Goal: Task Accomplishment & Management: Manage account settings

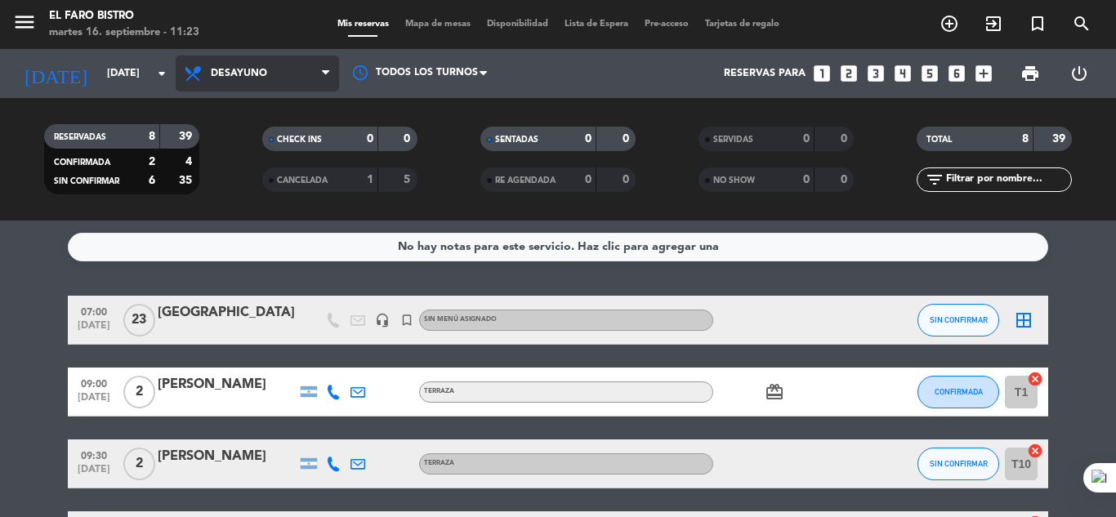
click at [326, 72] on icon at bounding box center [325, 73] width 7 height 13
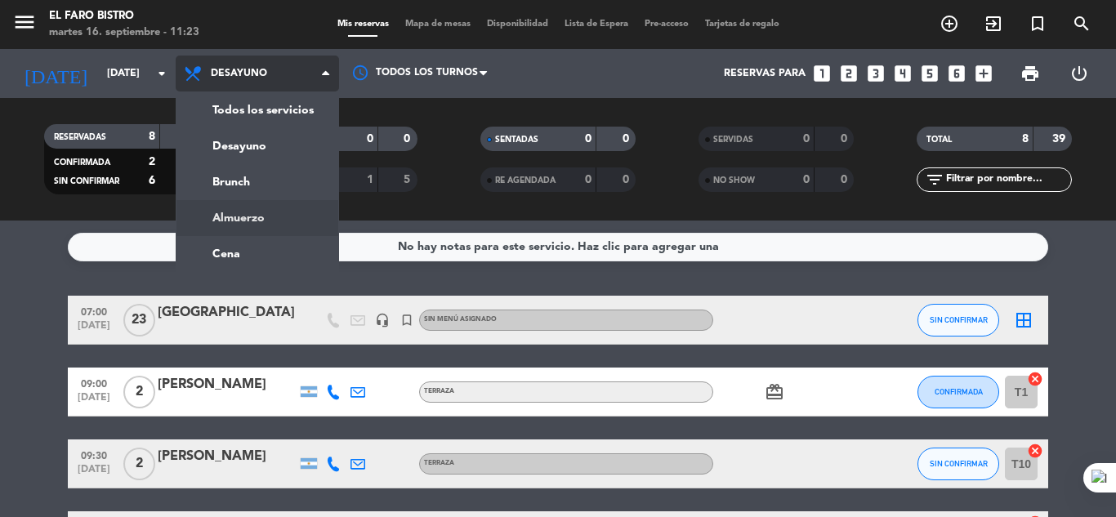
click at [262, 213] on div "menu El Faro Bistro [DATE] 16. septiembre - 11:23 Mis reservas Mapa de mesas Di…" at bounding box center [558, 110] width 1116 height 221
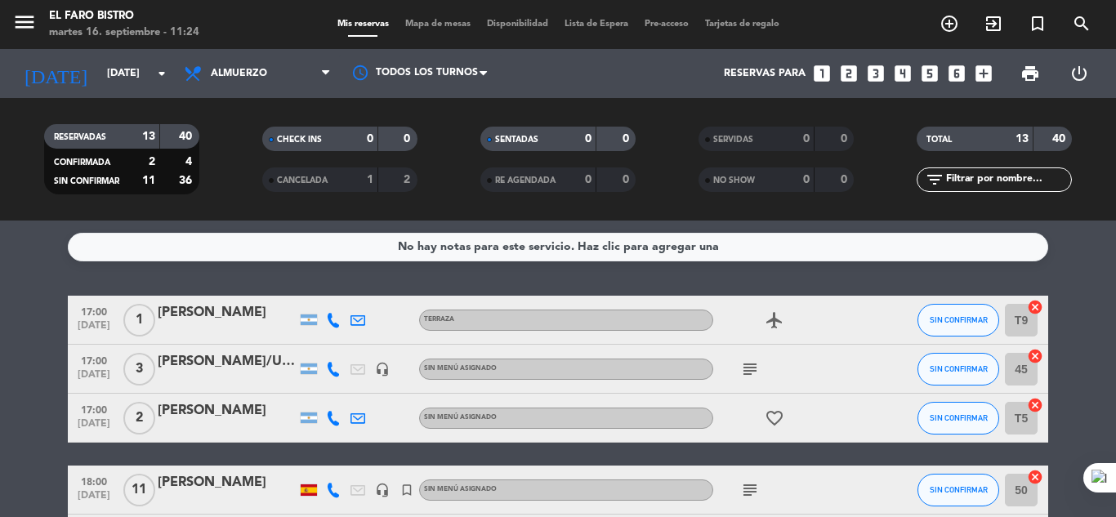
click at [850, 74] on icon "looks_two" at bounding box center [848, 73] width 21 height 21
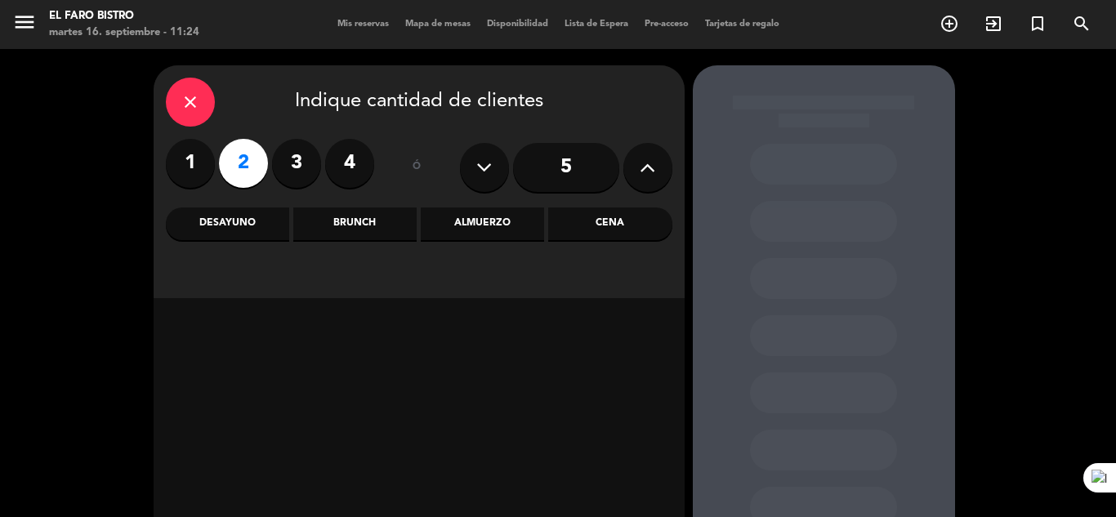
click at [501, 220] on div "Almuerzo" at bounding box center [482, 223] width 123 height 33
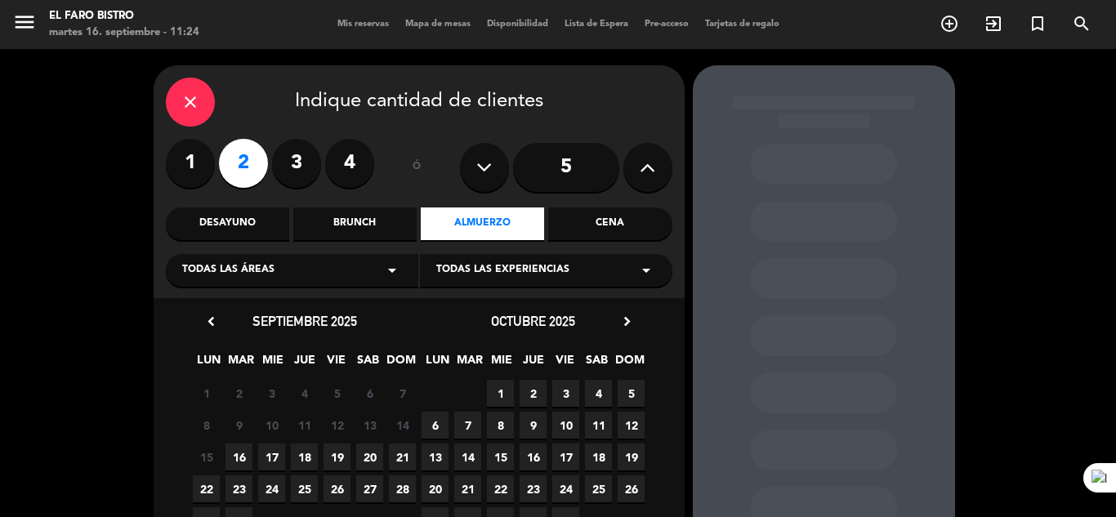
click at [395, 273] on icon "arrow_drop_down" at bounding box center [392, 271] width 20 height 20
click at [248, 332] on div "Terraza" at bounding box center [292, 335] width 220 height 16
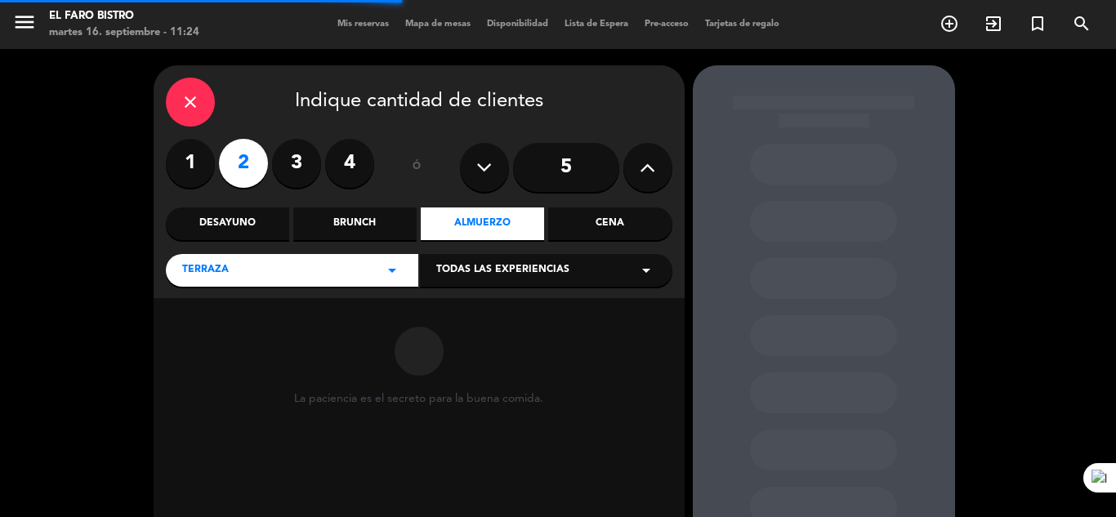
click at [647, 268] on icon "arrow_drop_down" at bounding box center [646, 271] width 20 height 20
click at [546, 319] on div "Terraza" at bounding box center [546, 311] width 220 height 16
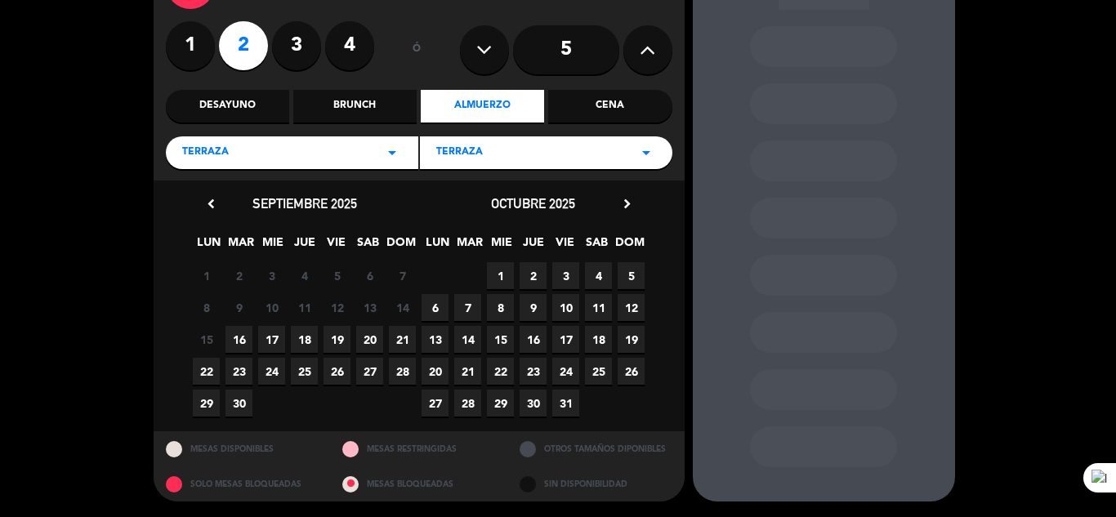
scroll to position [36, 0]
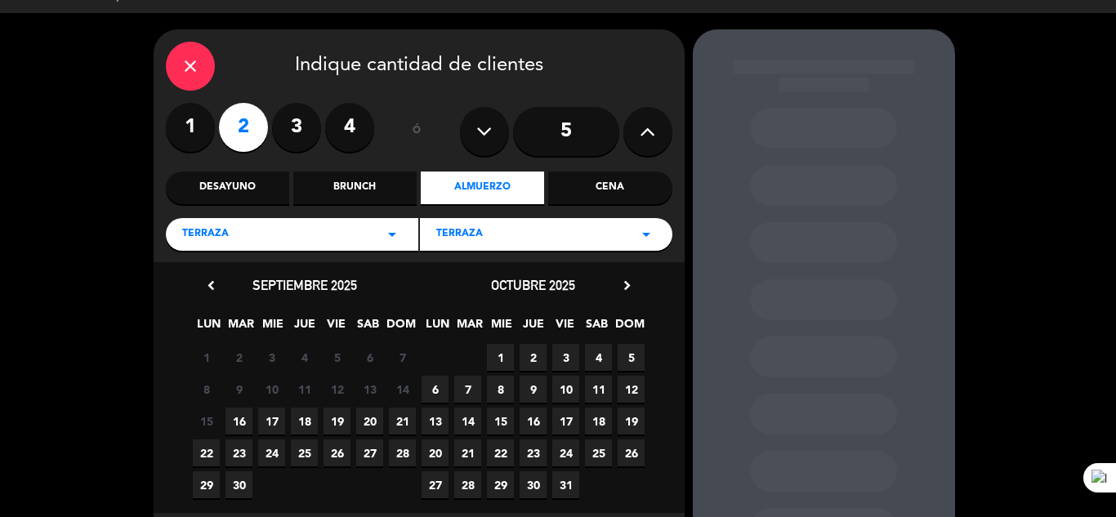
click at [236, 414] on span "16" at bounding box center [238, 421] width 27 height 27
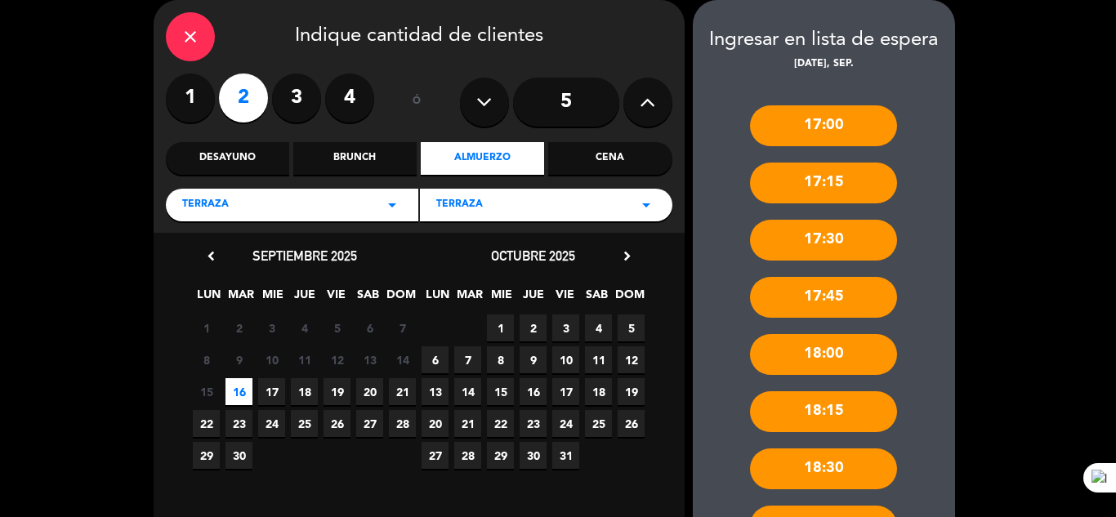
click at [829, 122] on div "17:00" at bounding box center [823, 125] width 147 height 41
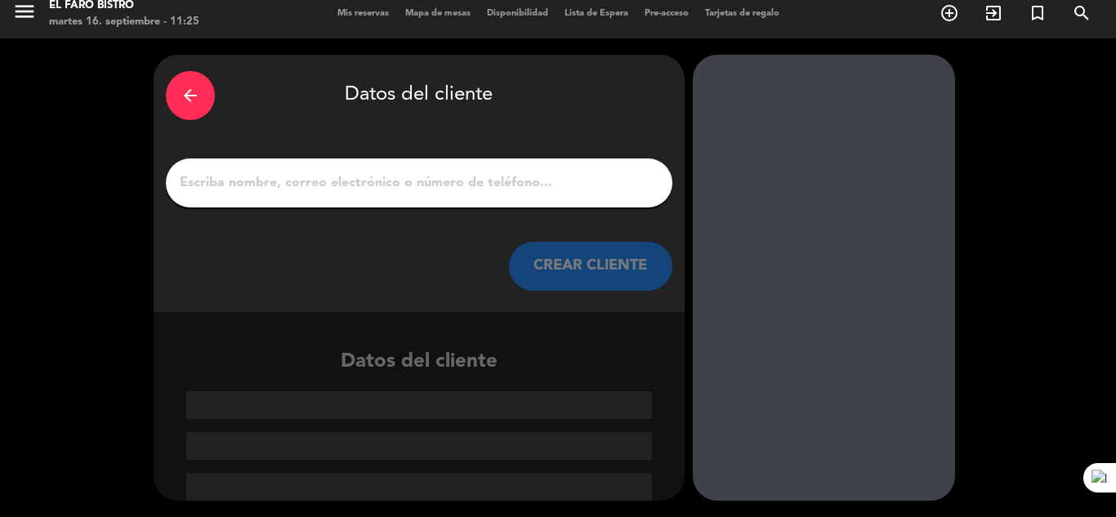
click at [379, 184] on input "1" at bounding box center [419, 183] width 482 height 23
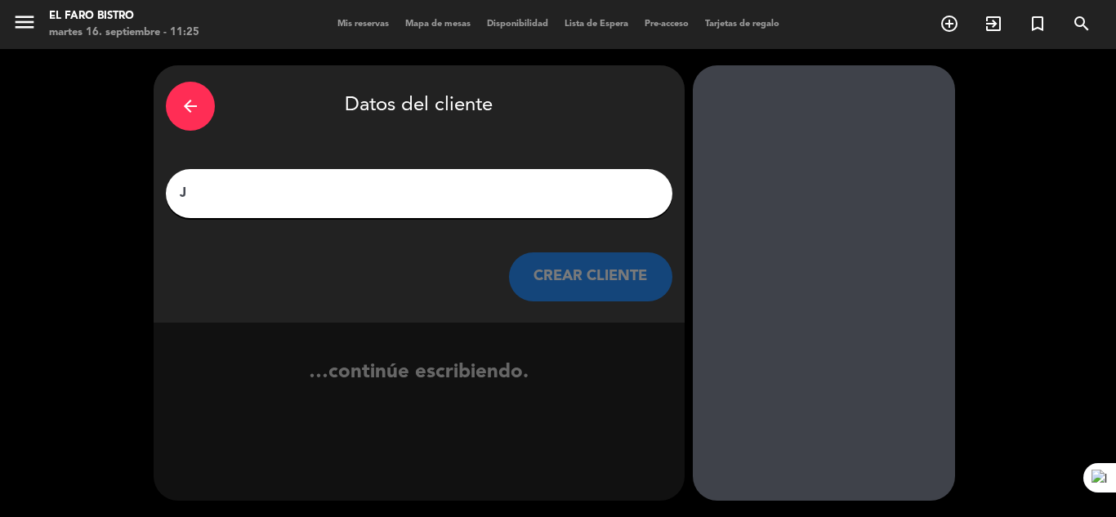
scroll to position [0, 0]
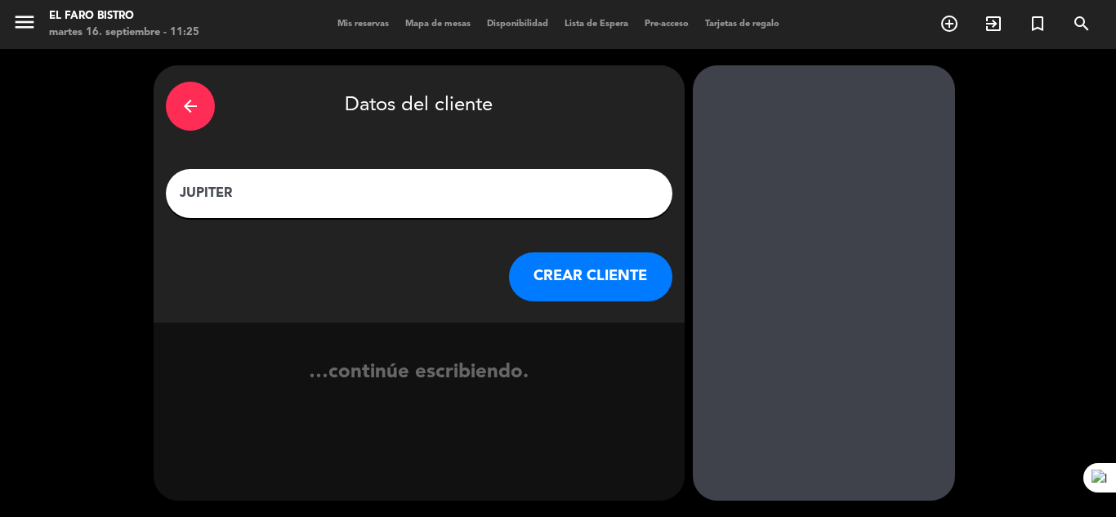
type input "JUPITER"
click at [607, 276] on button "CREAR CLIENTE" at bounding box center [590, 276] width 163 height 49
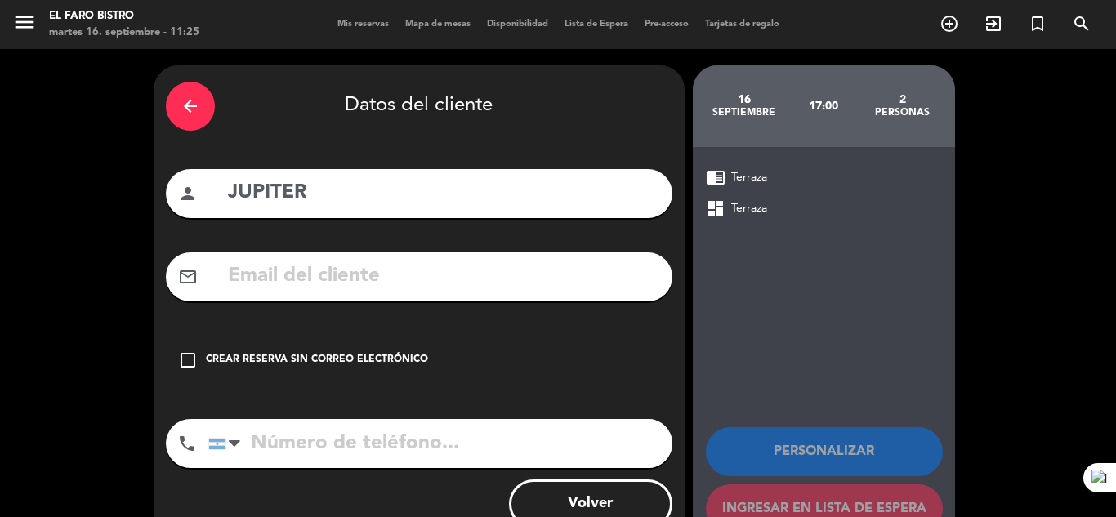
click at [184, 365] on icon "check_box_outline_blank" at bounding box center [188, 360] width 20 height 20
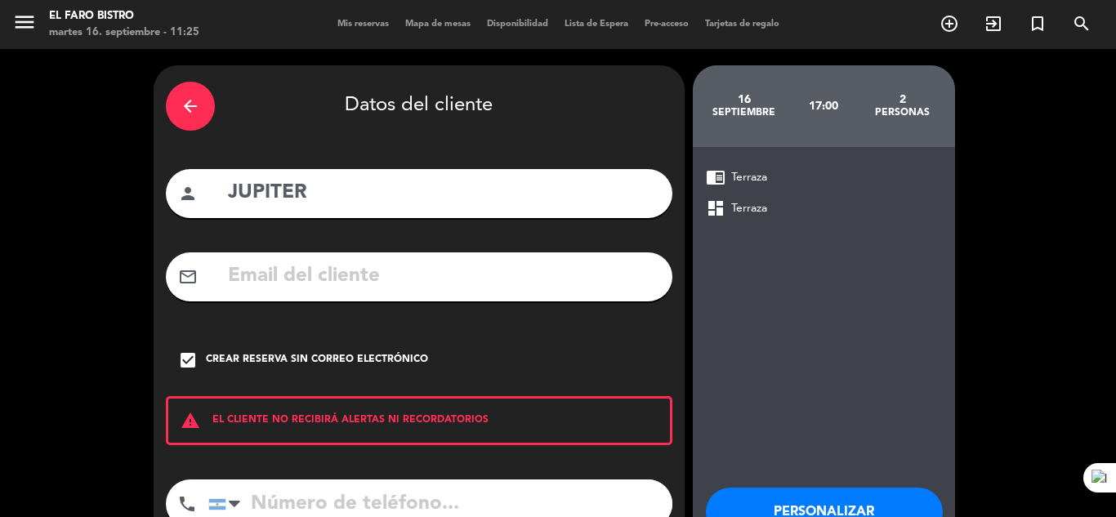
click at [281, 497] on input "tel" at bounding box center [440, 503] width 464 height 49
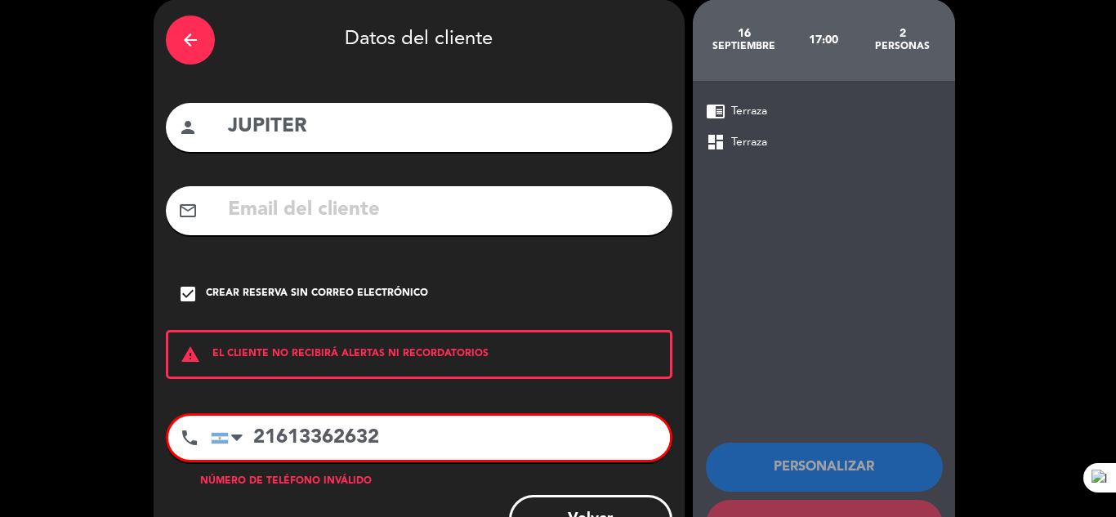
scroll to position [133, 0]
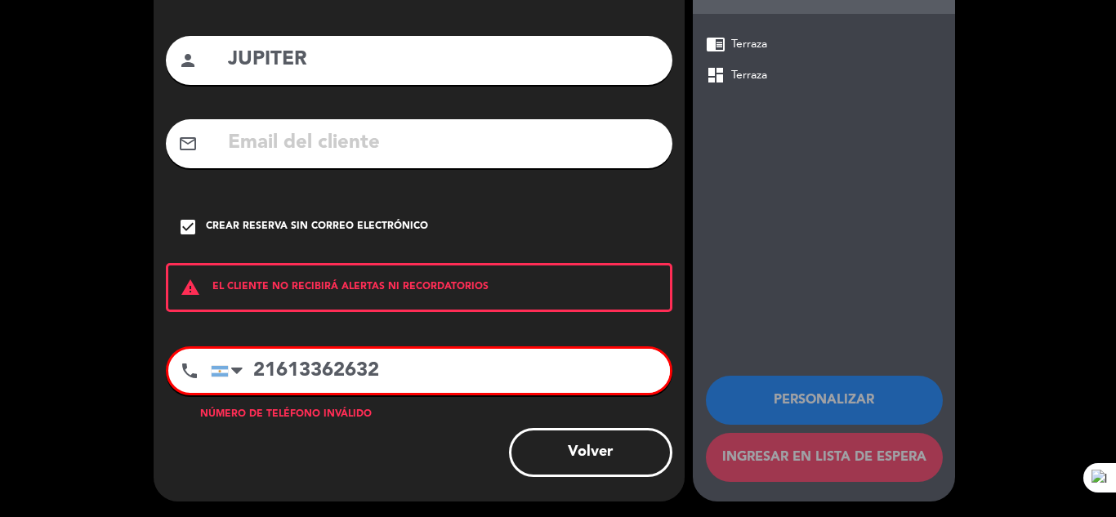
click at [769, 252] on div "chrome_reader_mode Terraza dashboard Terraza Personalizar Ingresar en lista de …" at bounding box center [824, 258] width 262 height 488
click at [286, 368] on input "21613362632" at bounding box center [440, 371] width 459 height 44
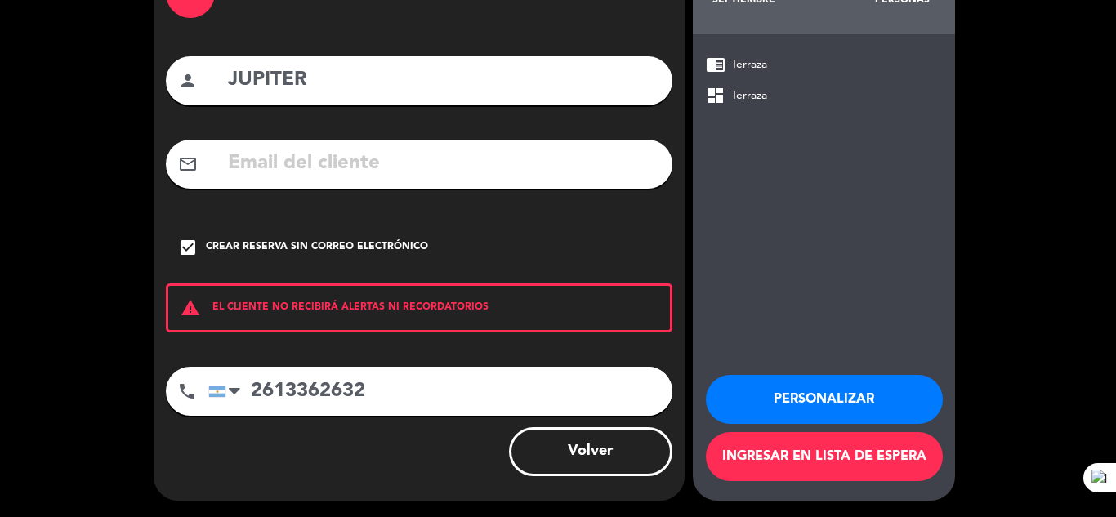
scroll to position [113, 0]
type input "2613362632"
click at [738, 451] on button "Ingresar en lista de espera" at bounding box center [824, 456] width 237 height 49
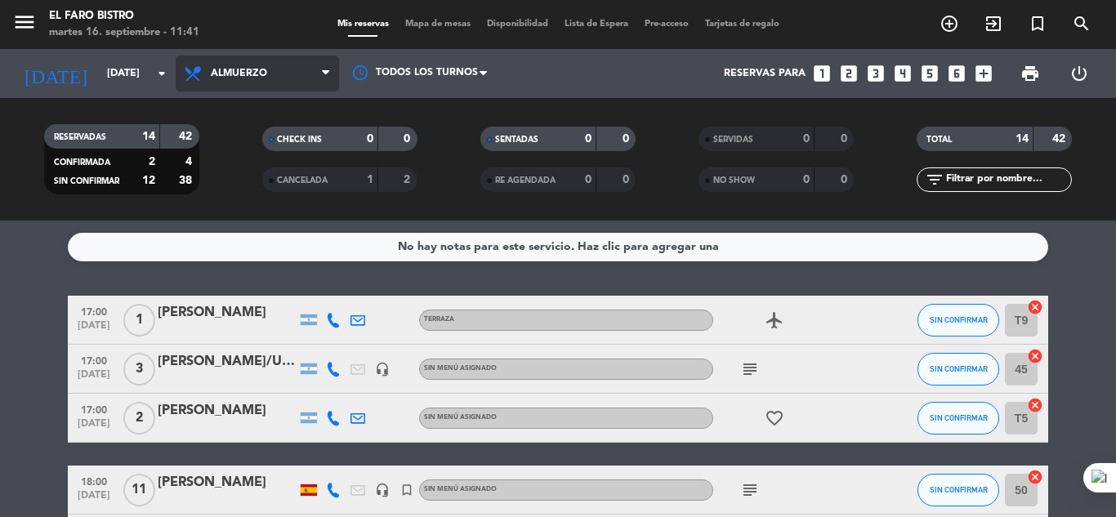
click at [326, 72] on icon at bounding box center [325, 73] width 7 height 13
click at [247, 182] on div "menu El Faro Bistro [DATE] 16. septiembre - 11:41 Mis reservas Mapa de mesas Di…" at bounding box center [558, 110] width 1116 height 221
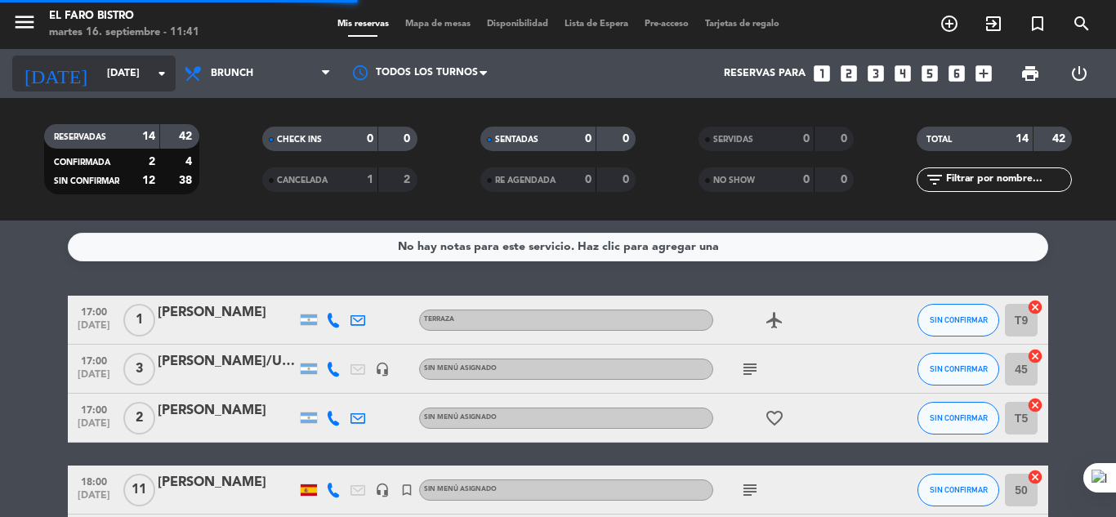
click at [164, 69] on icon "arrow_drop_down" at bounding box center [162, 74] width 20 height 20
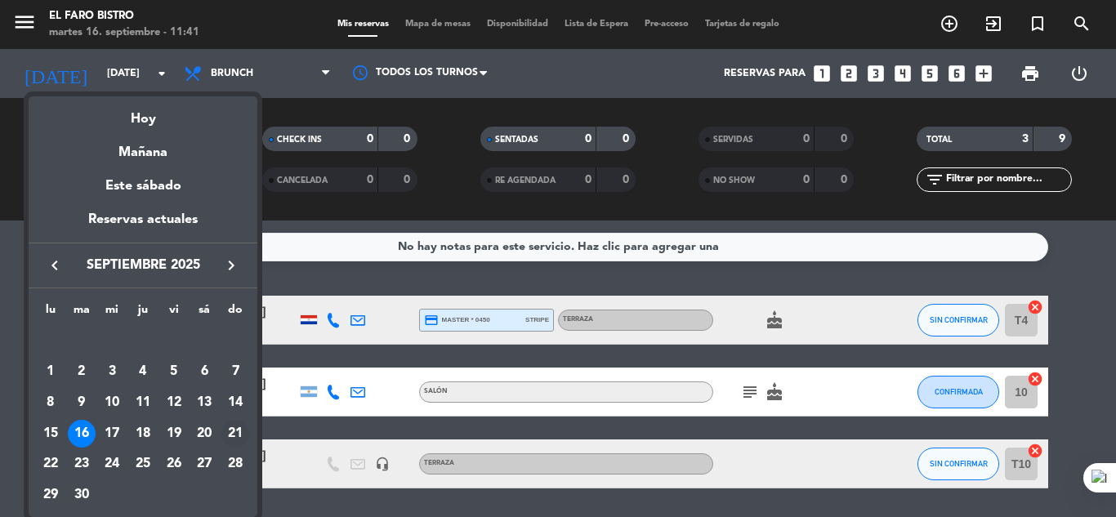
click at [238, 426] on div "21" at bounding box center [235, 434] width 28 height 28
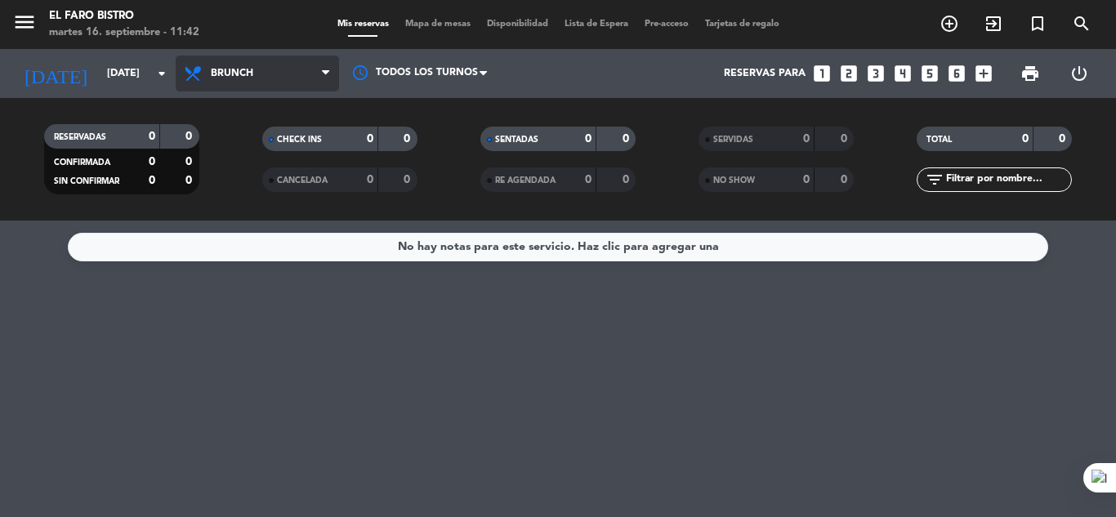
click at [322, 71] on span "Brunch" at bounding box center [257, 74] width 163 height 36
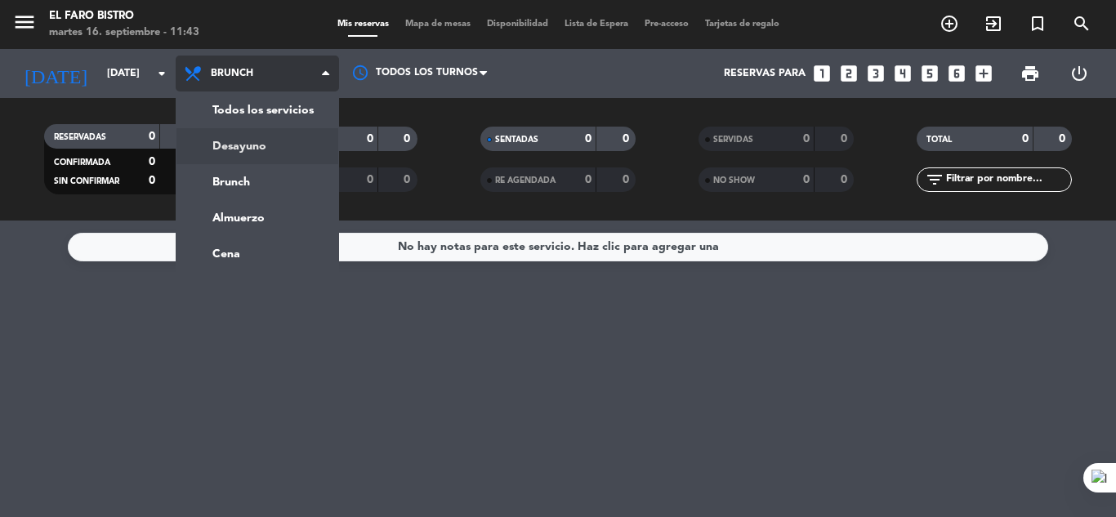
click at [256, 136] on div "menu El Faro Bistro [DATE] 16. septiembre - 11:43 Mis reservas Mapa de mesas Di…" at bounding box center [558, 110] width 1116 height 221
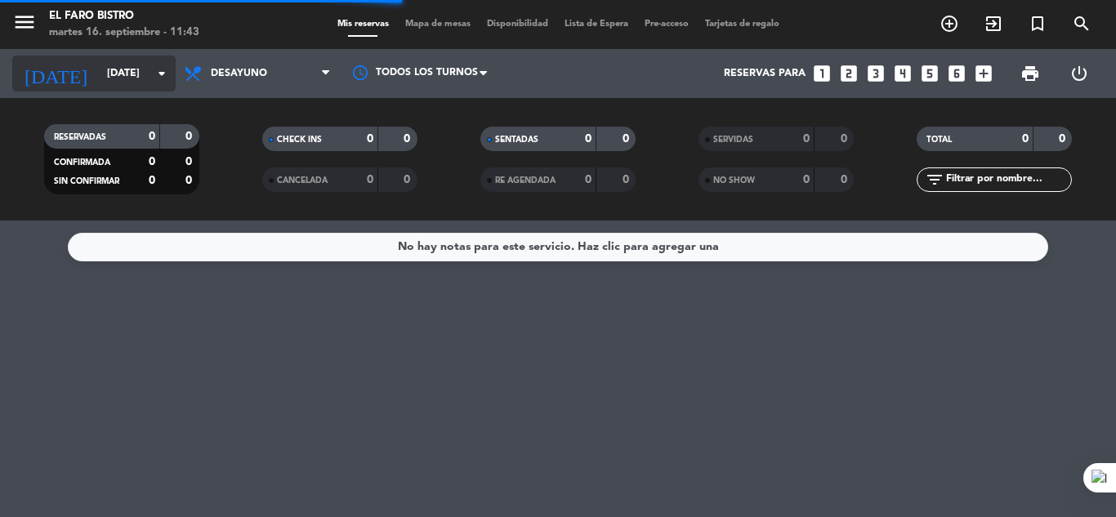
click at [166, 69] on icon "arrow_drop_down" at bounding box center [162, 74] width 20 height 20
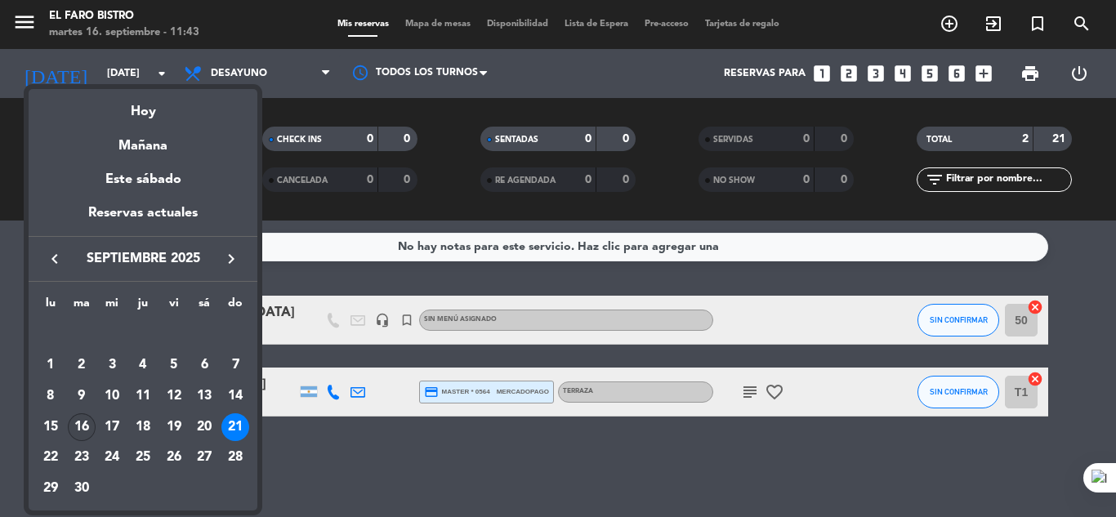
click at [93, 422] on div "16" at bounding box center [82, 427] width 28 height 28
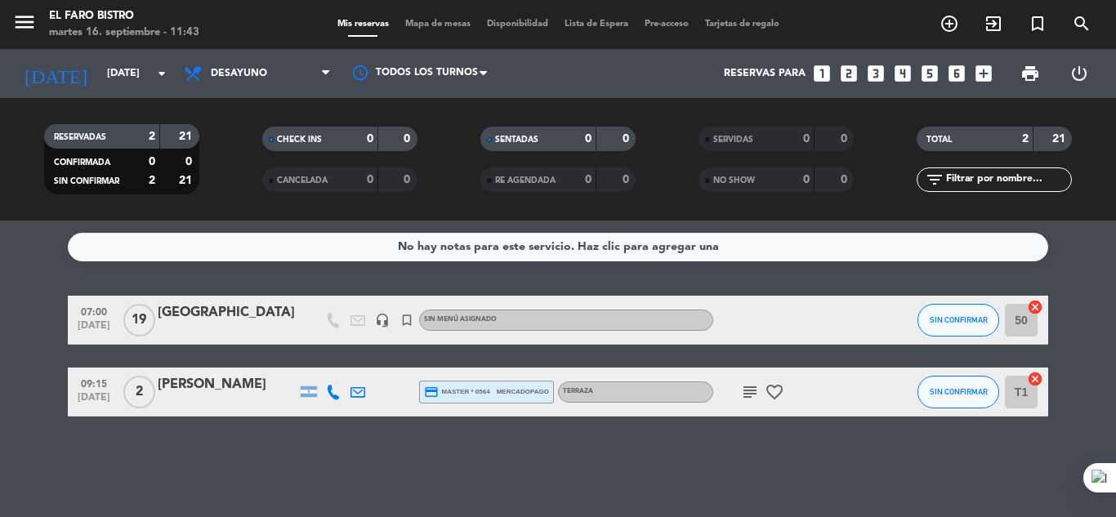
type input "[DATE]"
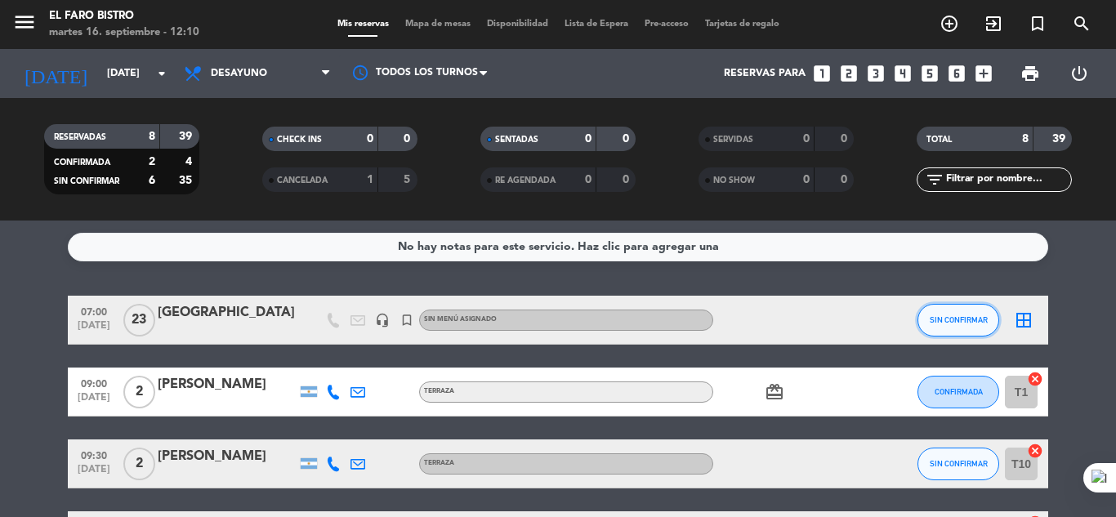
click at [969, 322] on span "SIN CONFIRMAR" at bounding box center [959, 319] width 58 height 9
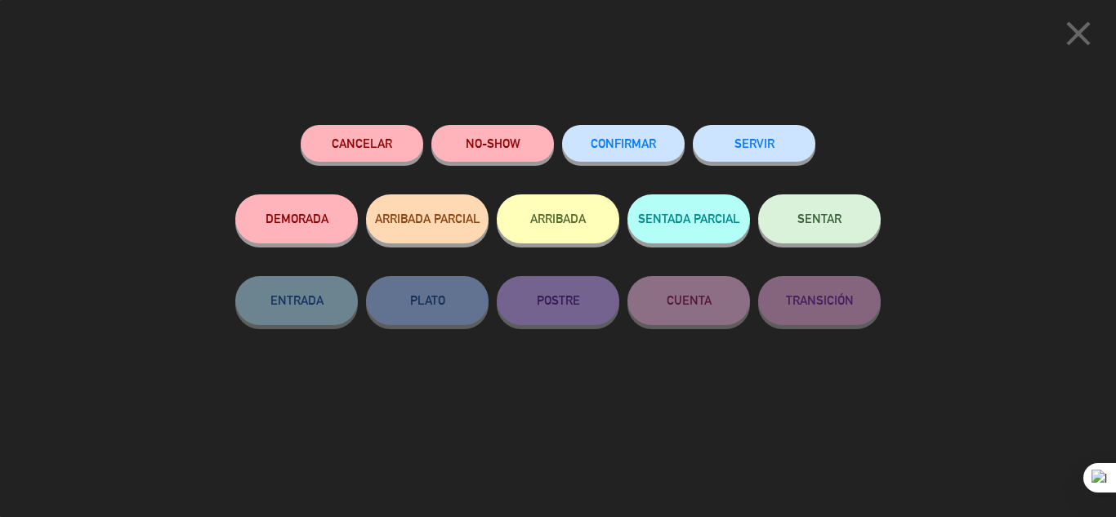
click at [766, 145] on button "SERVIR" at bounding box center [754, 143] width 123 height 37
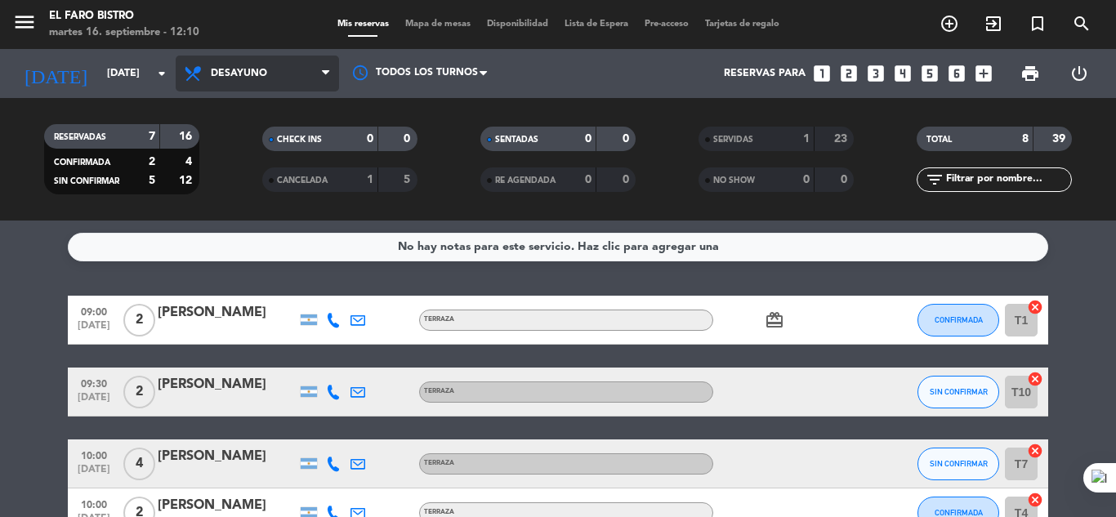
click at [324, 73] on icon at bounding box center [325, 73] width 7 height 13
click at [243, 176] on div "menu El Faro Bistro [DATE] 16. septiembre - 12:10 Mis reservas Mapa de mesas Di…" at bounding box center [558, 110] width 1116 height 221
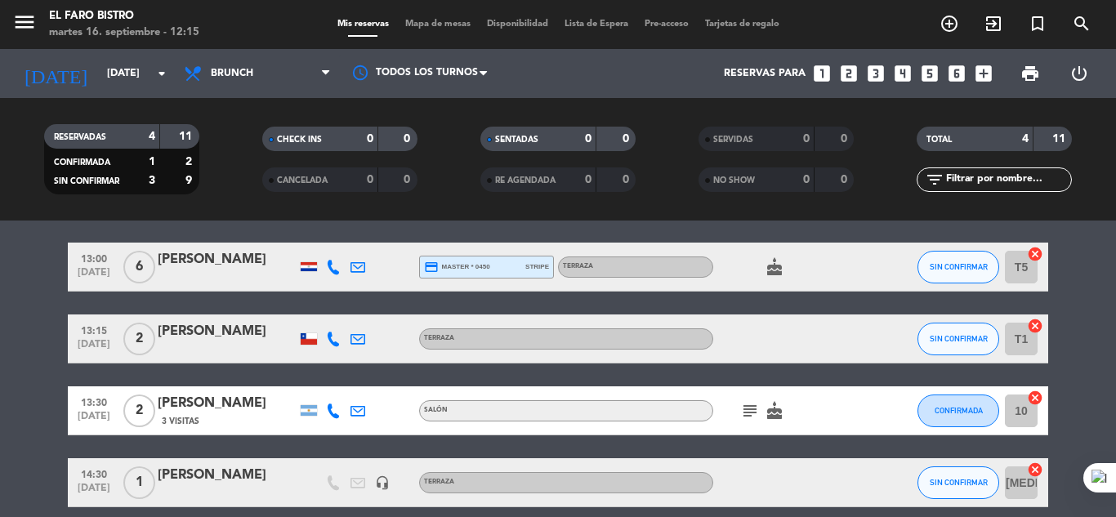
scroll to position [82, 0]
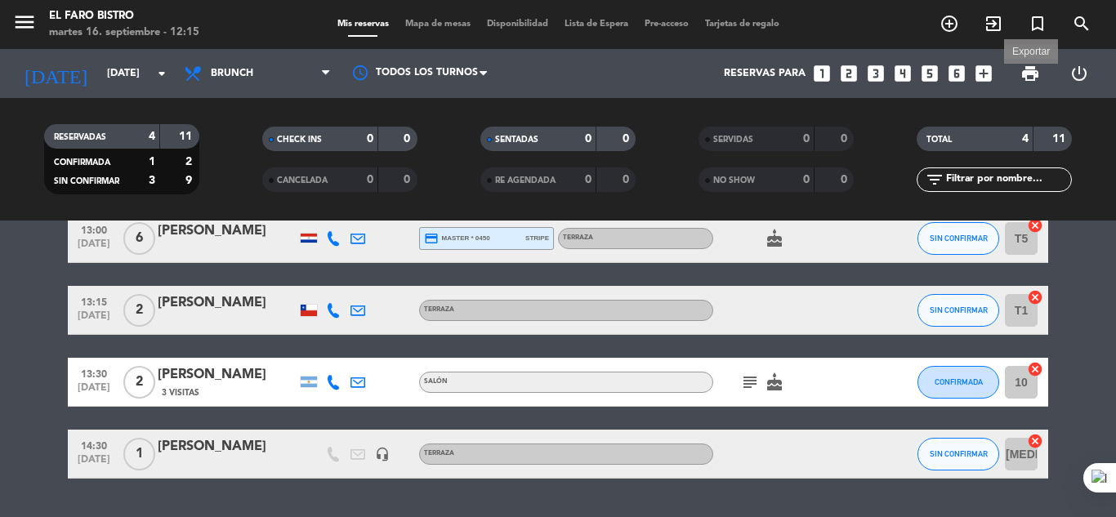
click at [1037, 72] on span "print" at bounding box center [1030, 74] width 20 height 20
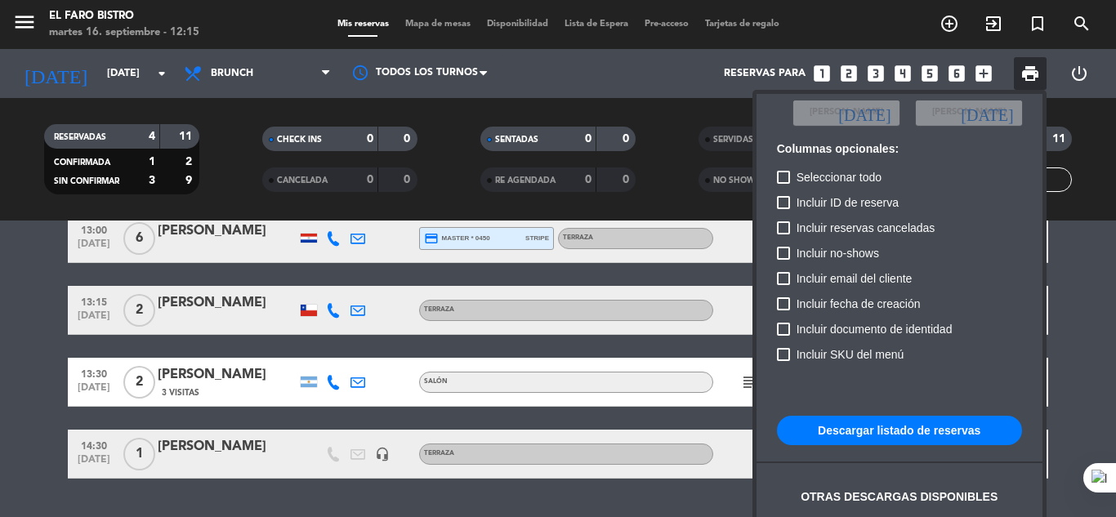
scroll to position [100, 0]
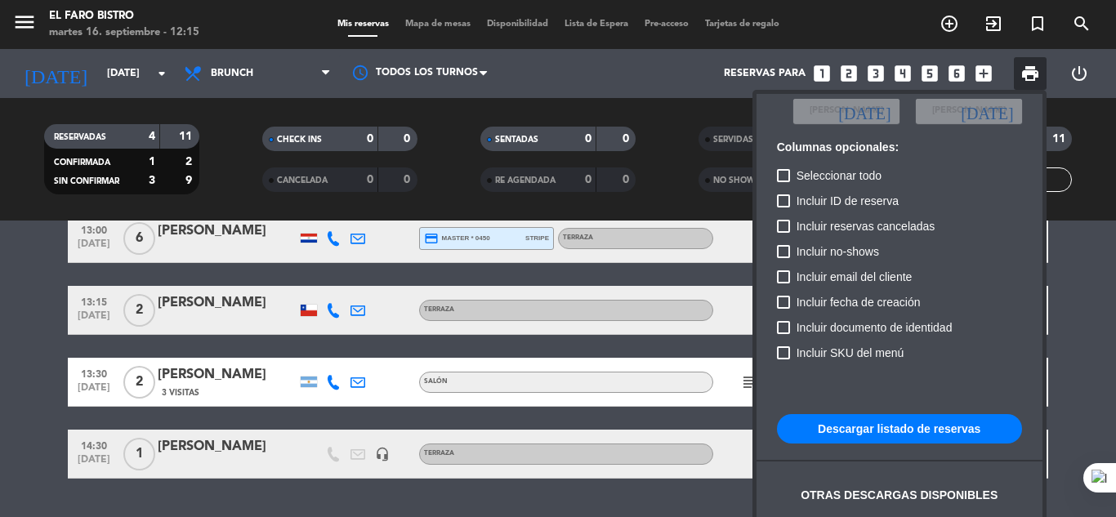
click at [862, 424] on button "Descargar listado de reservas" at bounding box center [899, 428] width 245 height 29
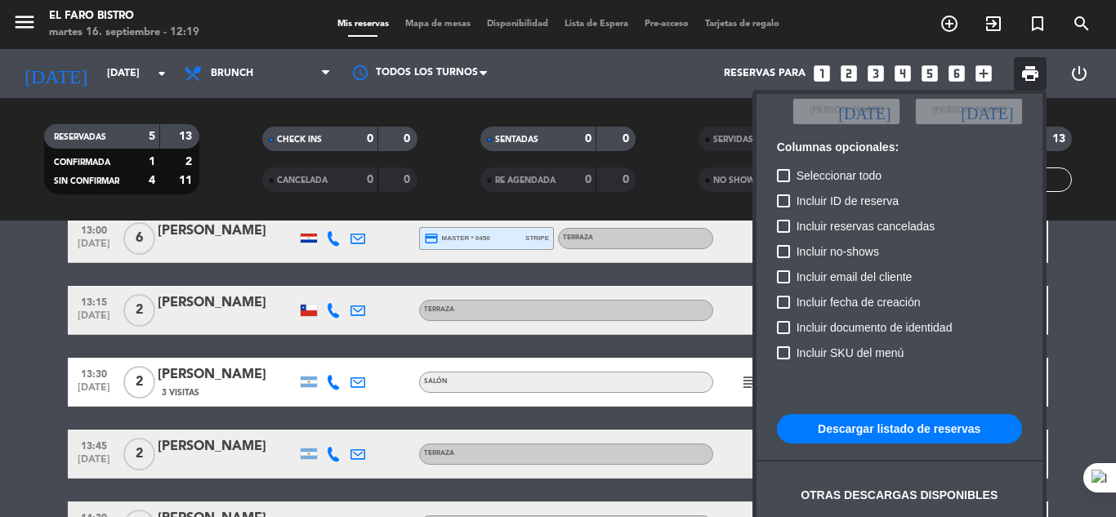
click at [1064, 328] on div at bounding box center [558, 258] width 1116 height 517
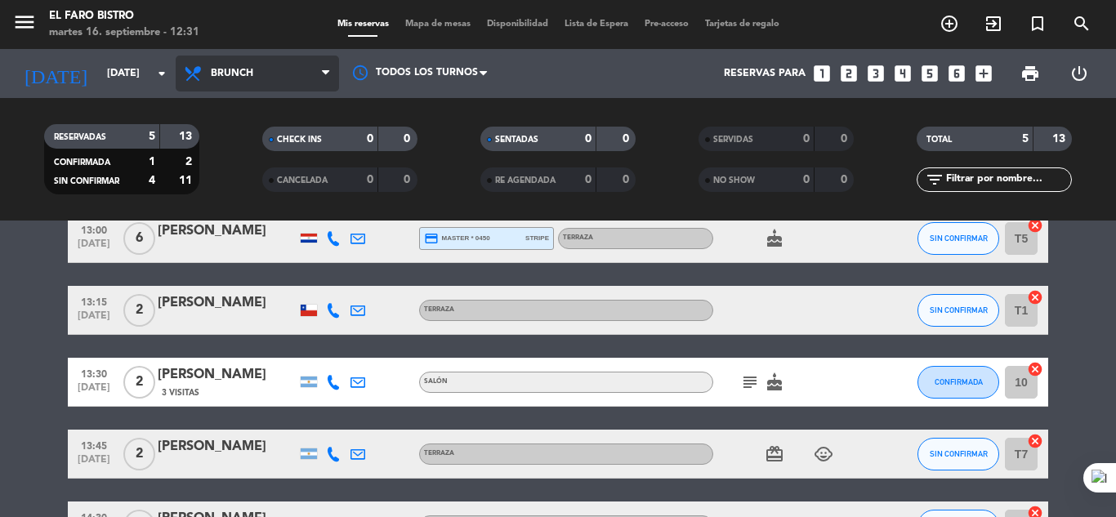
click at [263, 68] on span "Brunch" at bounding box center [257, 74] width 163 height 36
click at [274, 212] on div "menu El Faro Bistro [DATE] 16. septiembre - 12:31 Mis reservas Mapa de mesas Di…" at bounding box center [558, 110] width 1116 height 221
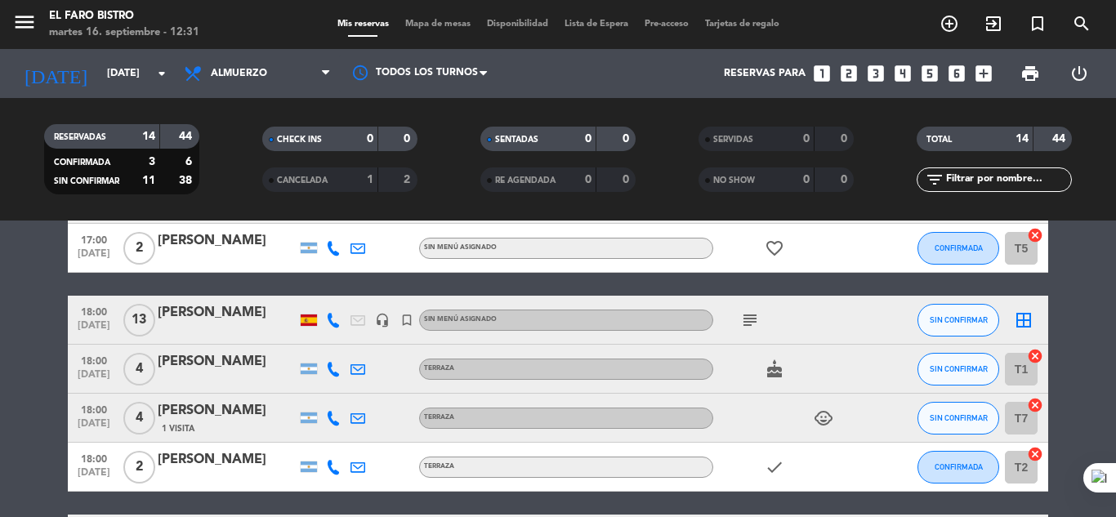
scroll to position [163, 0]
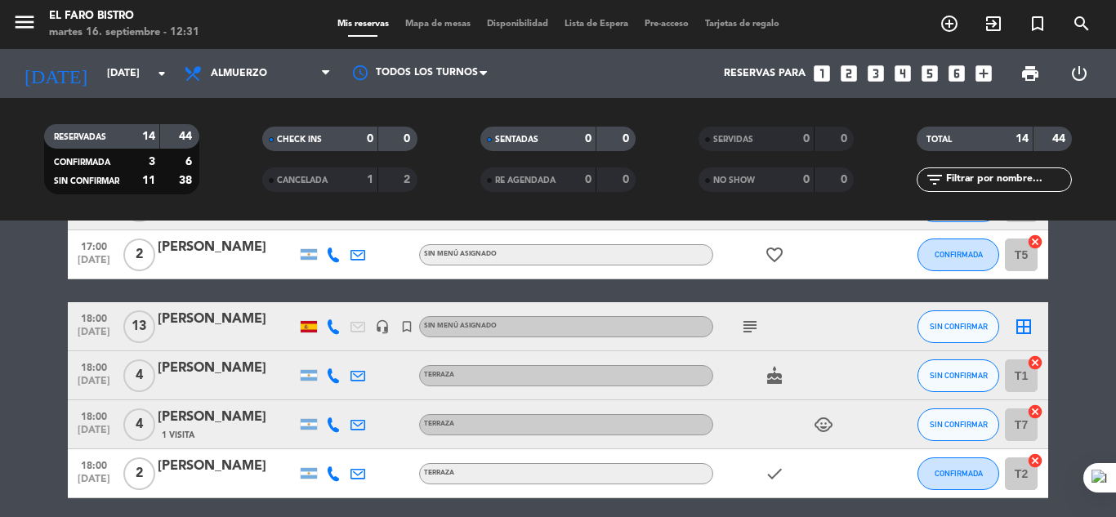
click at [244, 317] on div "[PERSON_NAME]" at bounding box center [227, 319] width 139 height 21
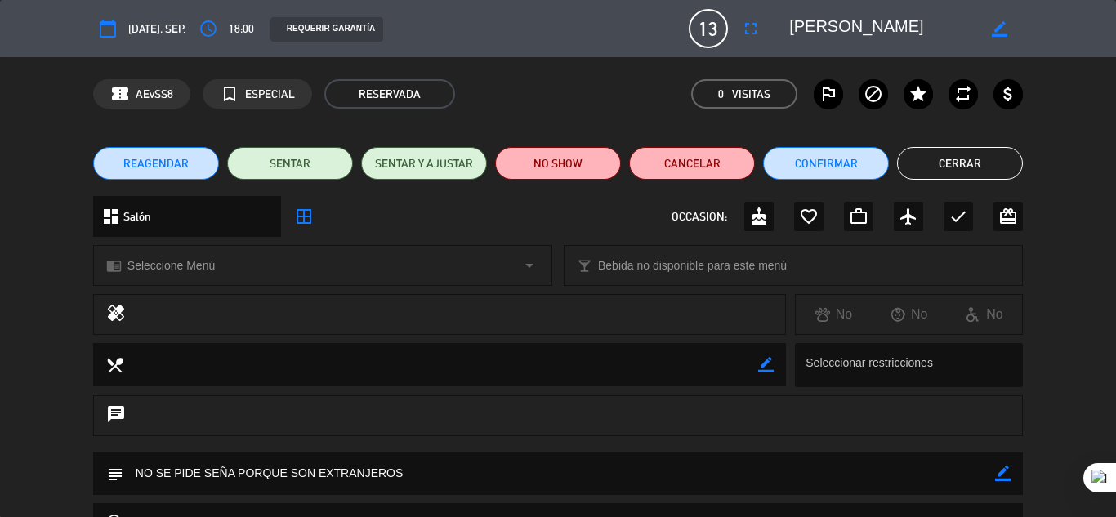
drag, startPoint x: 961, startPoint y: 170, endPoint x: 944, endPoint y: 169, distance: 17.2
click at [962, 169] on button "Cerrar" at bounding box center [960, 163] width 126 height 33
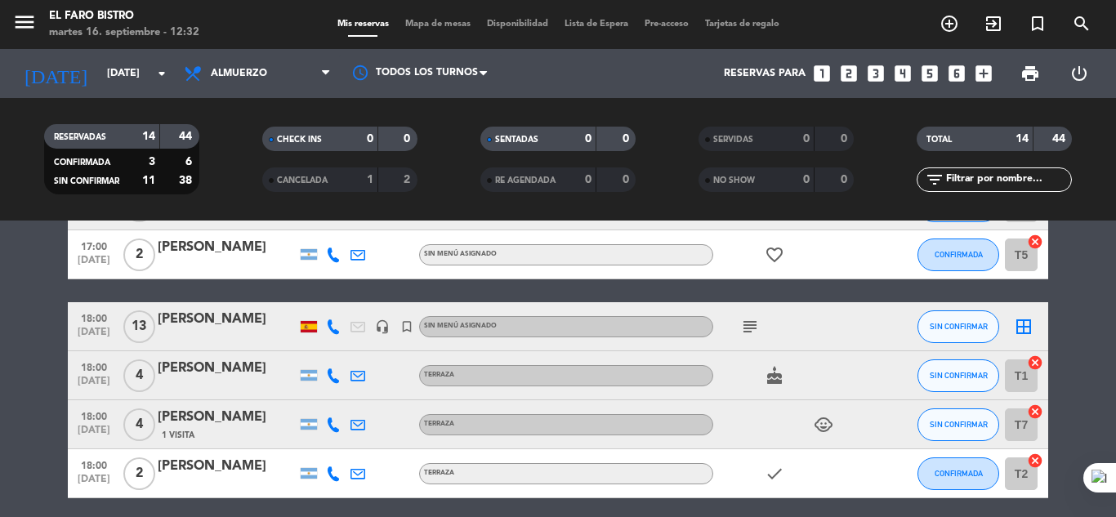
click at [749, 326] on icon "subject" at bounding box center [750, 327] width 20 height 20
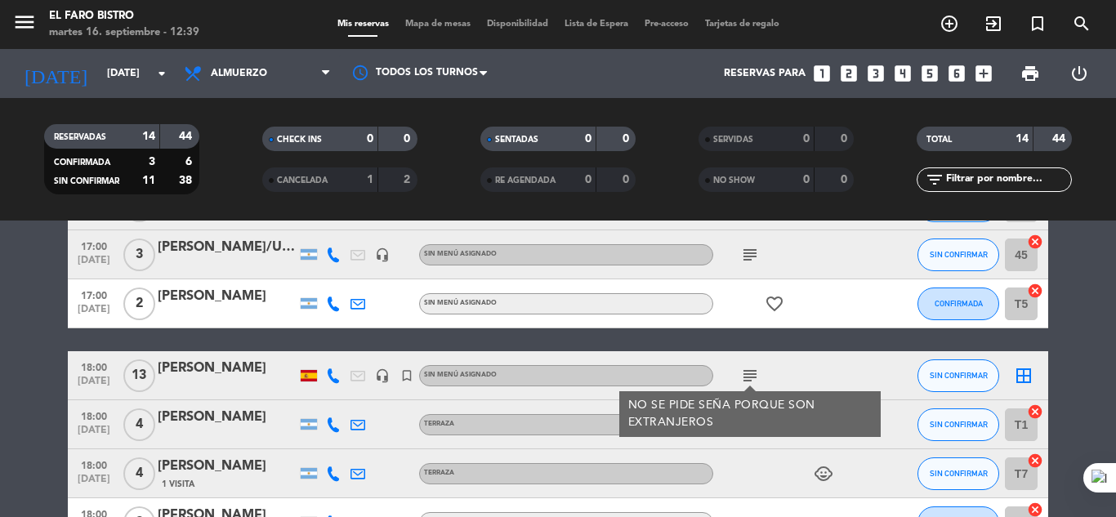
scroll to position [82, 0]
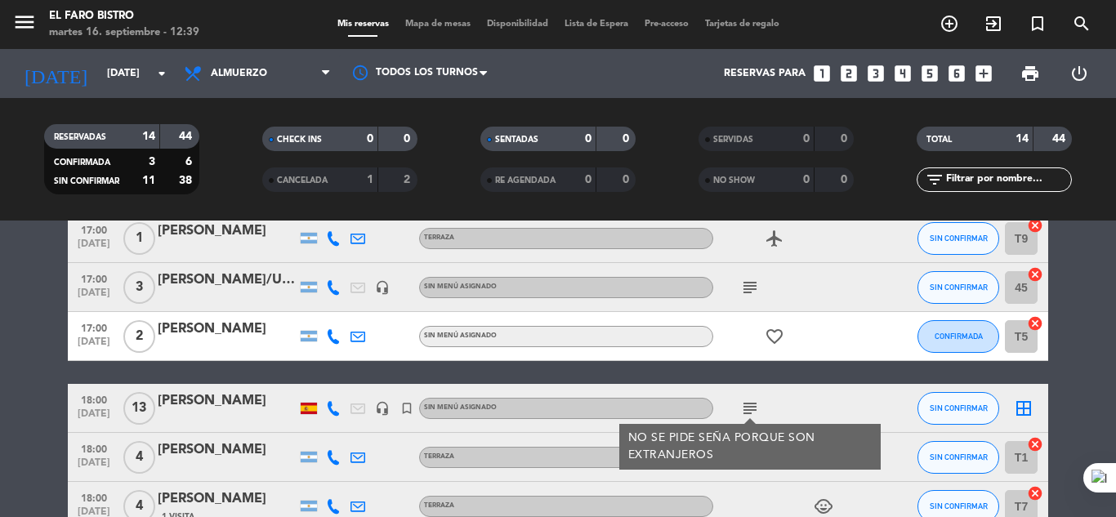
click at [752, 289] on icon "subject" at bounding box center [750, 288] width 20 height 20
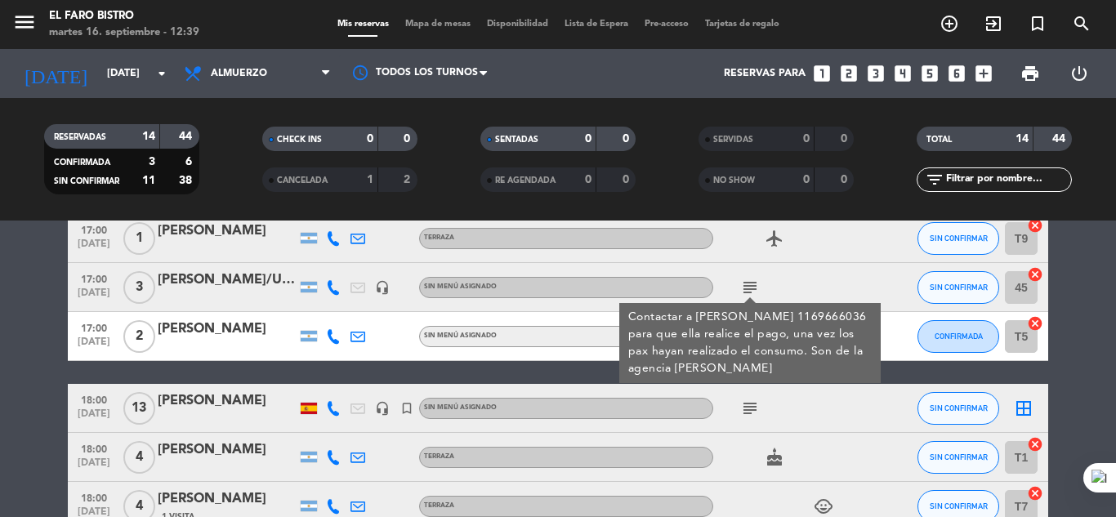
click at [827, 283] on div "subject Contactar a [PERSON_NAME] 1169666036 para que ella realice el pago, una…" at bounding box center [786, 287] width 147 height 48
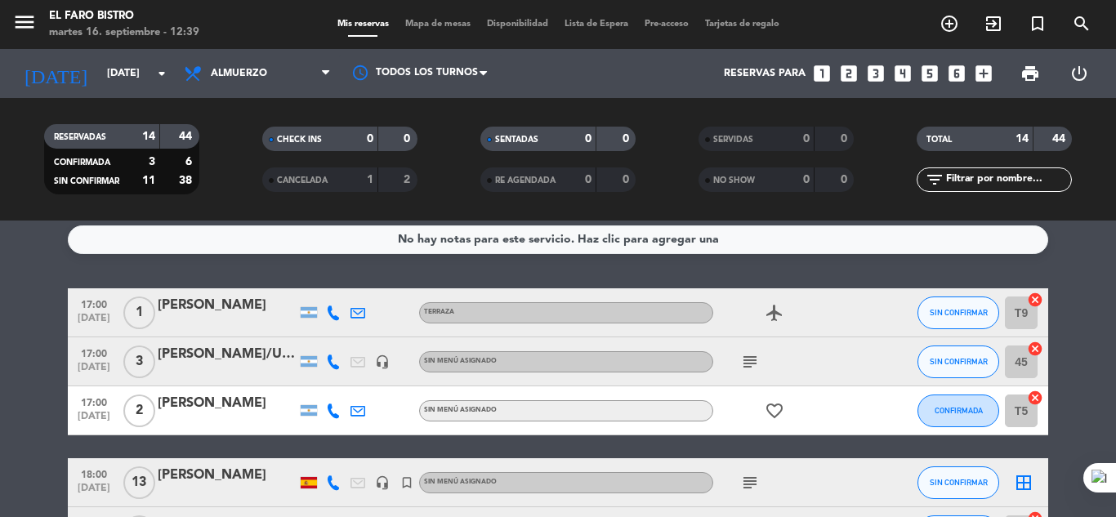
scroll to position [0, 0]
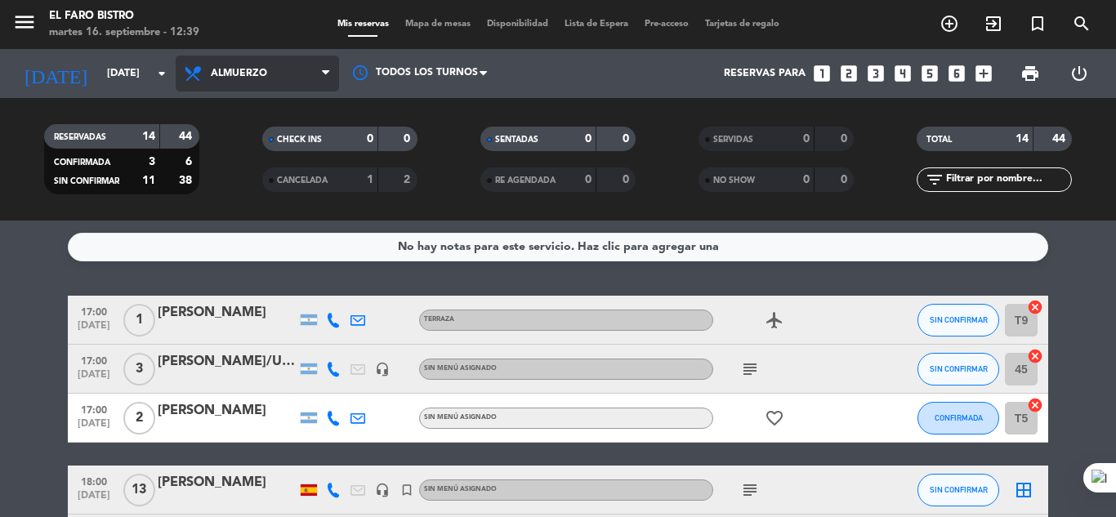
click at [329, 69] on icon at bounding box center [325, 73] width 7 height 13
click at [239, 172] on div "menu El Faro Bistro [DATE] 16. septiembre - 12:39 Mis reservas Mapa de mesas Di…" at bounding box center [558, 110] width 1116 height 221
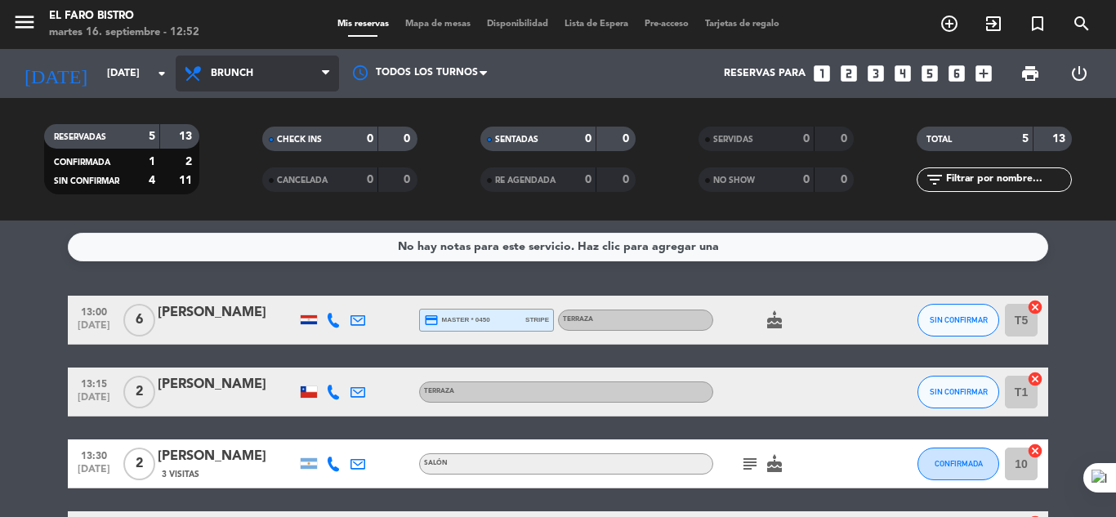
click at [328, 73] on icon at bounding box center [325, 73] width 7 height 13
click at [253, 148] on div "menu El Faro Bistro [DATE] 16. septiembre - 12:52 Mis reservas Mapa de mesas Di…" at bounding box center [558, 110] width 1116 height 221
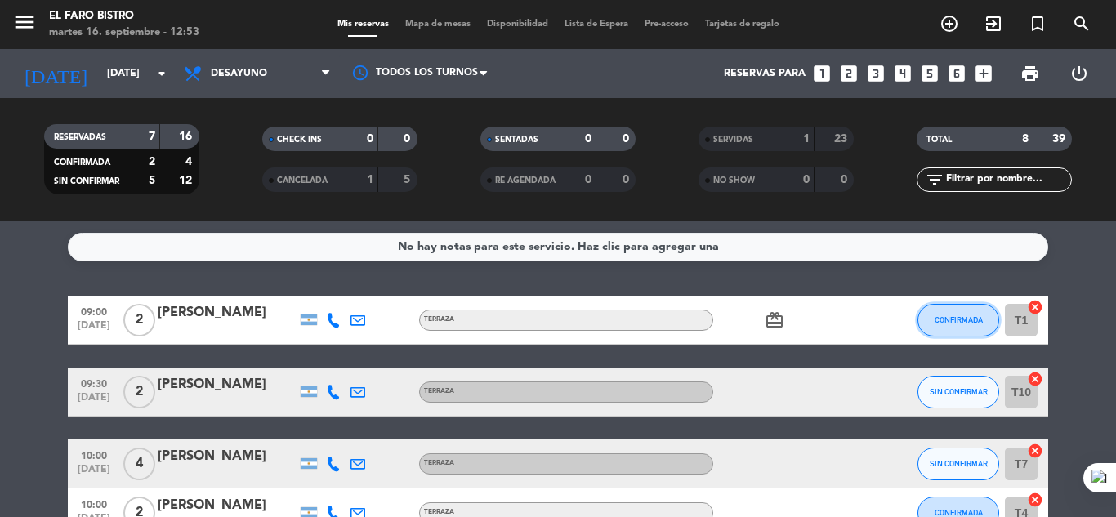
click at [948, 323] on span "CONFIRMADA" at bounding box center [958, 319] width 48 height 9
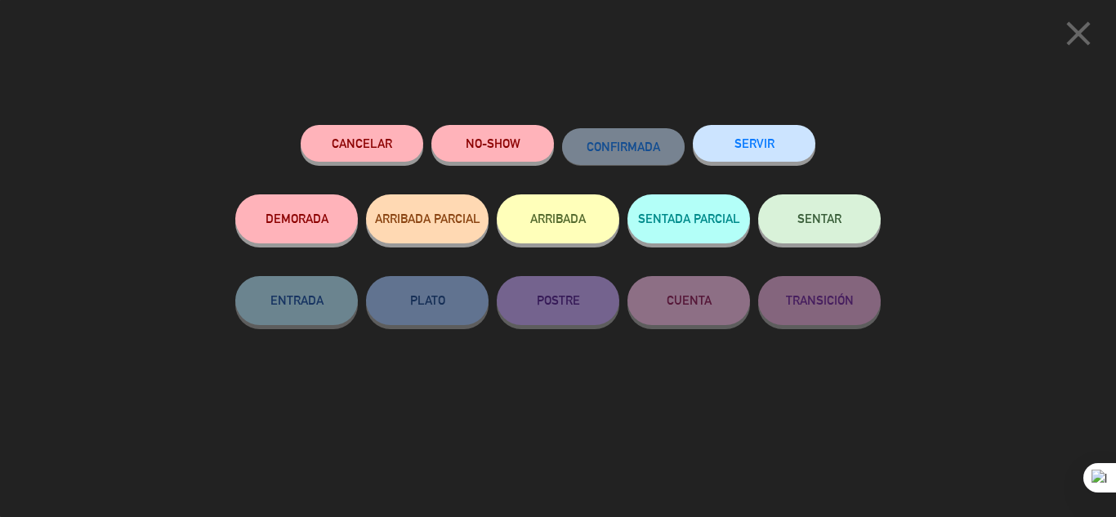
click at [511, 149] on button "NO-SHOW" at bounding box center [492, 143] width 123 height 37
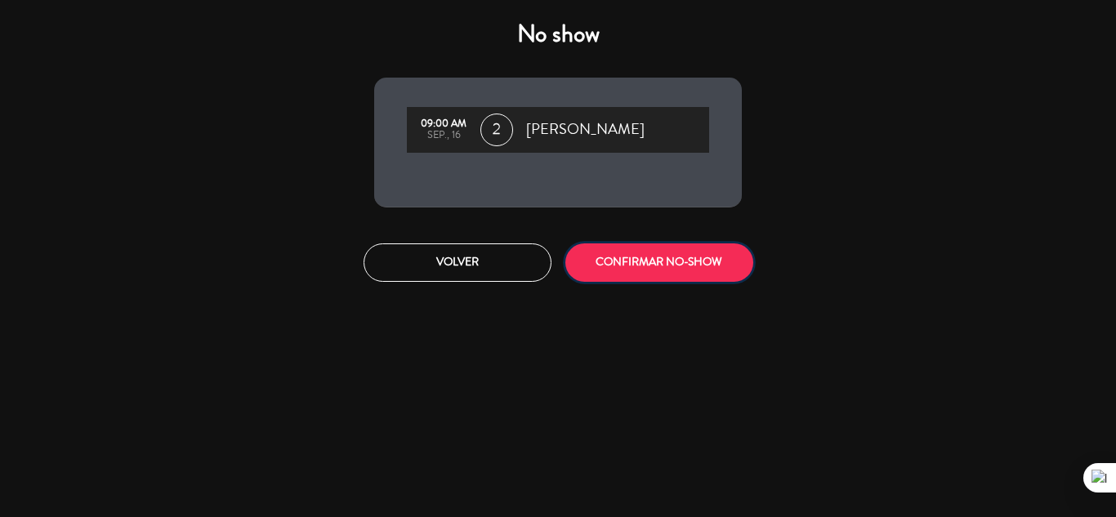
click at [664, 261] on button "CONFIRMAR NO-SHOW" at bounding box center [659, 262] width 188 height 38
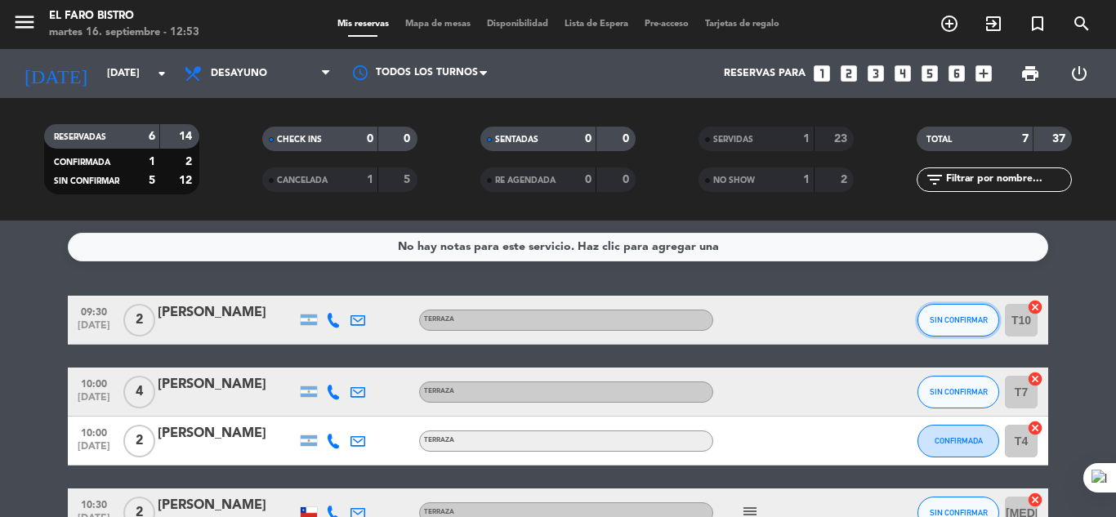
click at [952, 316] on span "SIN CONFIRMAR" at bounding box center [959, 319] width 58 height 9
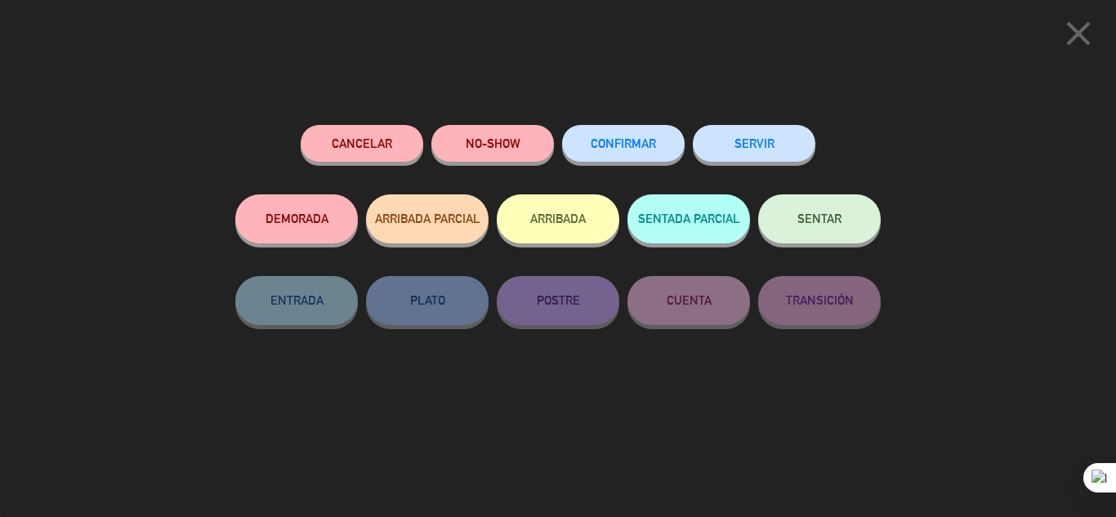
click at [757, 141] on button "SERVIR" at bounding box center [754, 143] width 123 height 37
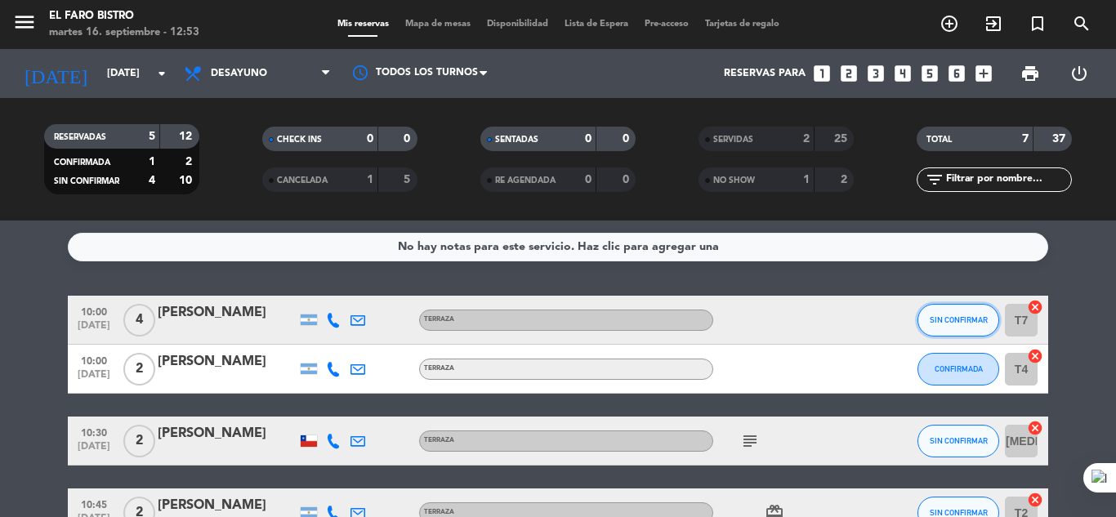
click at [941, 319] on span "SIN CONFIRMAR" at bounding box center [959, 319] width 58 height 9
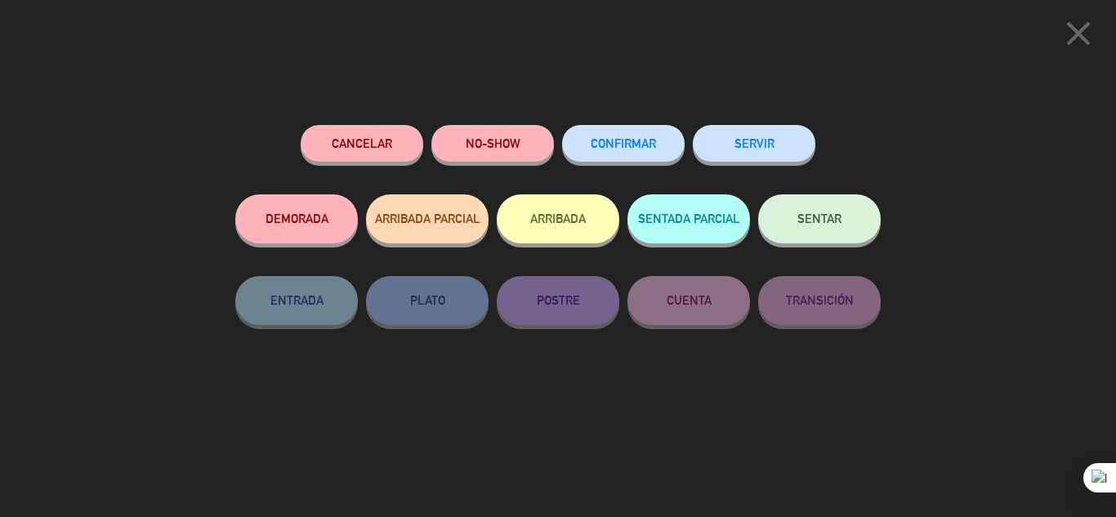
click at [753, 134] on button "SERVIR" at bounding box center [754, 143] width 123 height 37
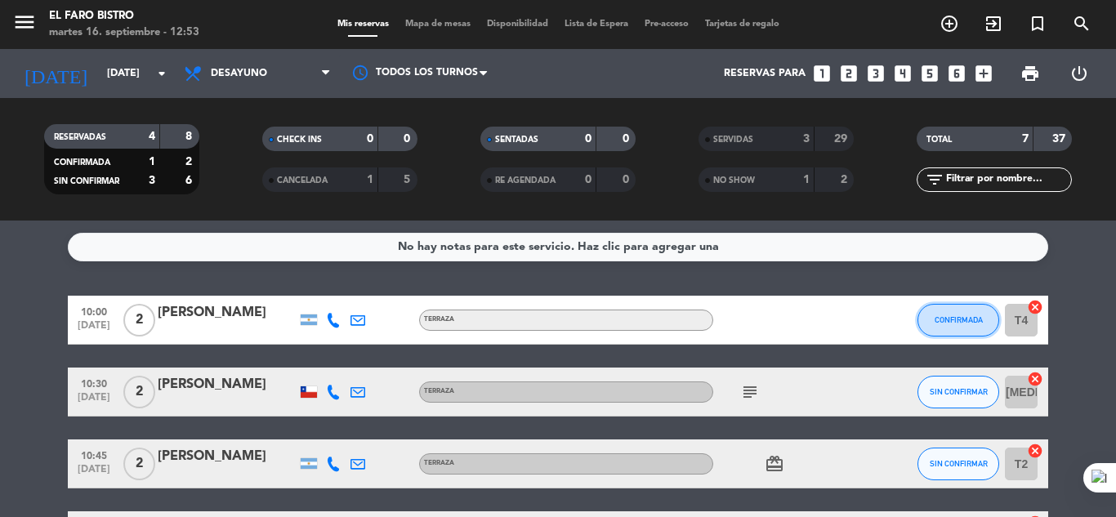
click at [958, 321] on span "CONFIRMADA" at bounding box center [958, 319] width 48 height 9
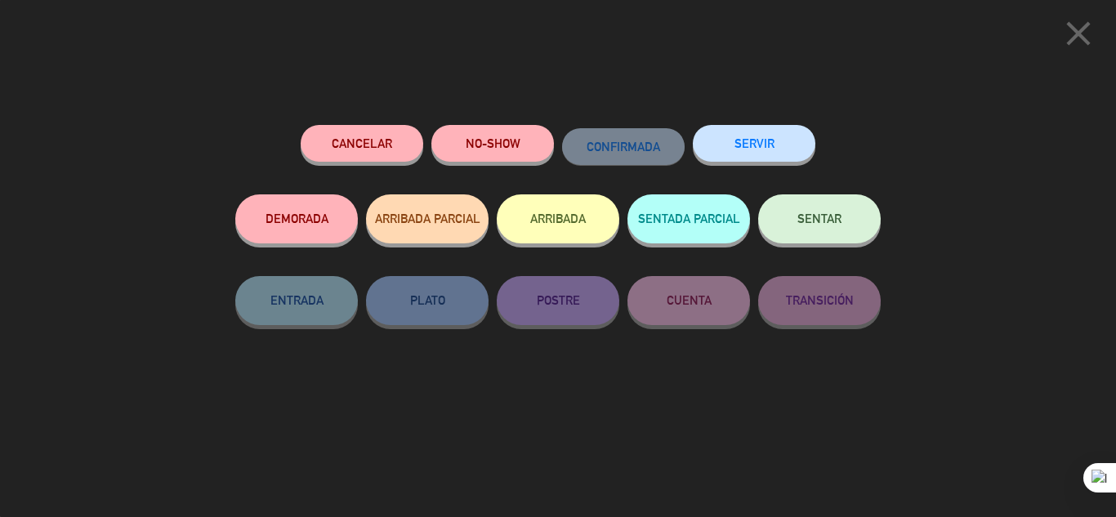
click at [497, 137] on button "NO-SHOW" at bounding box center [492, 143] width 123 height 37
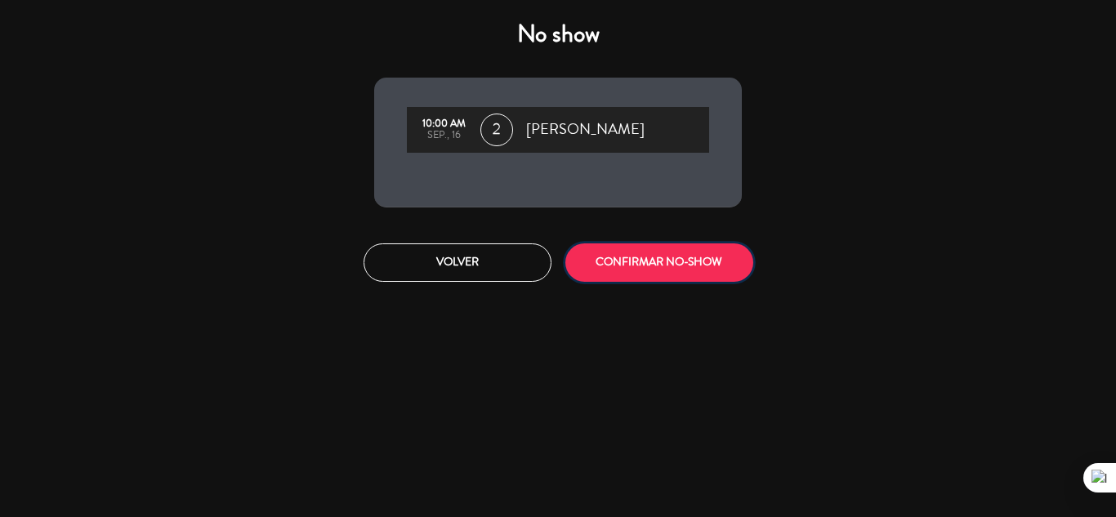
click at [631, 257] on button "CONFIRMAR NO-SHOW" at bounding box center [659, 262] width 188 height 38
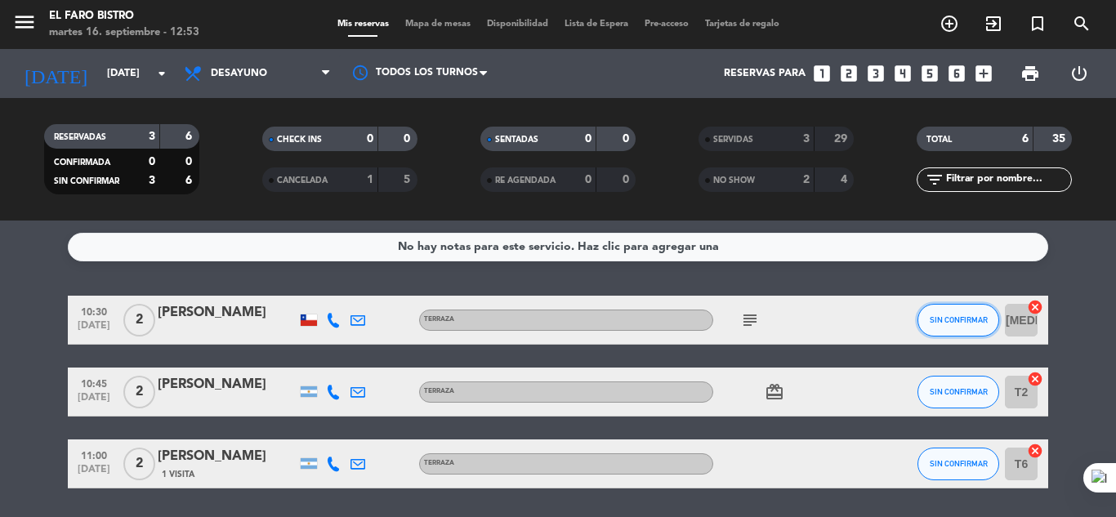
click at [943, 316] on span "SIN CONFIRMAR" at bounding box center [959, 319] width 58 height 9
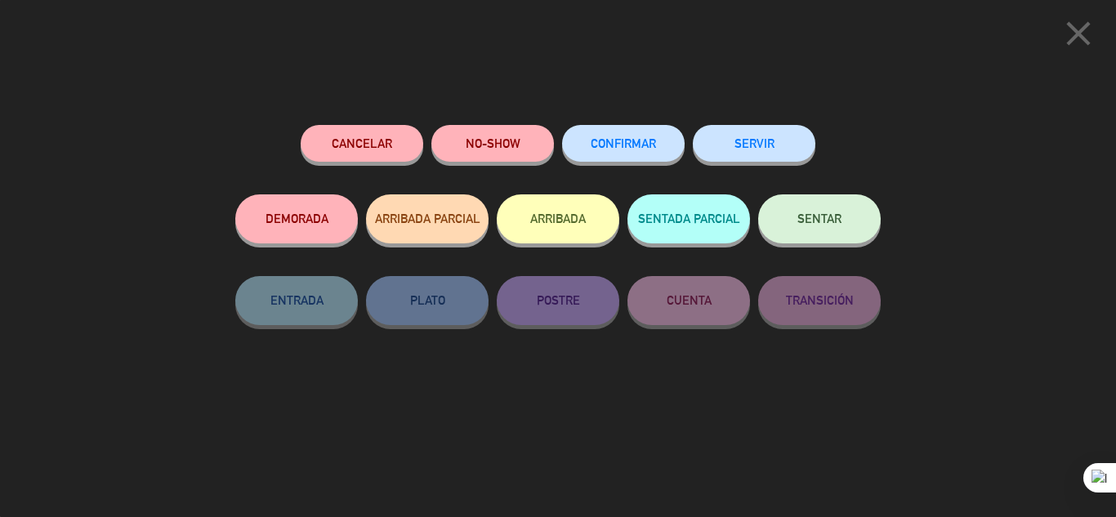
click at [765, 140] on button "SERVIR" at bounding box center [754, 143] width 123 height 37
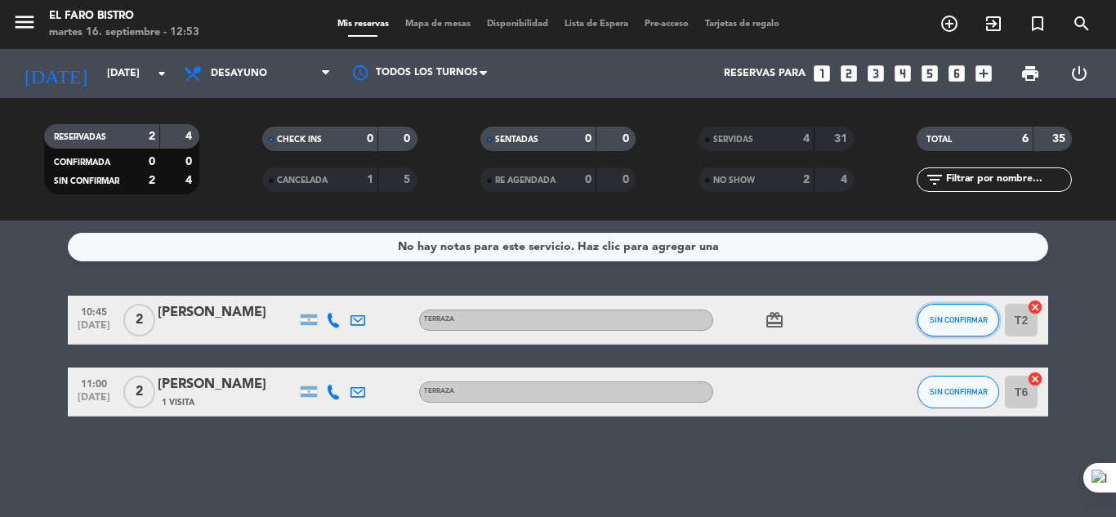
click at [953, 323] on span "SIN CONFIRMAR" at bounding box center [959, 319] width 58 height 9
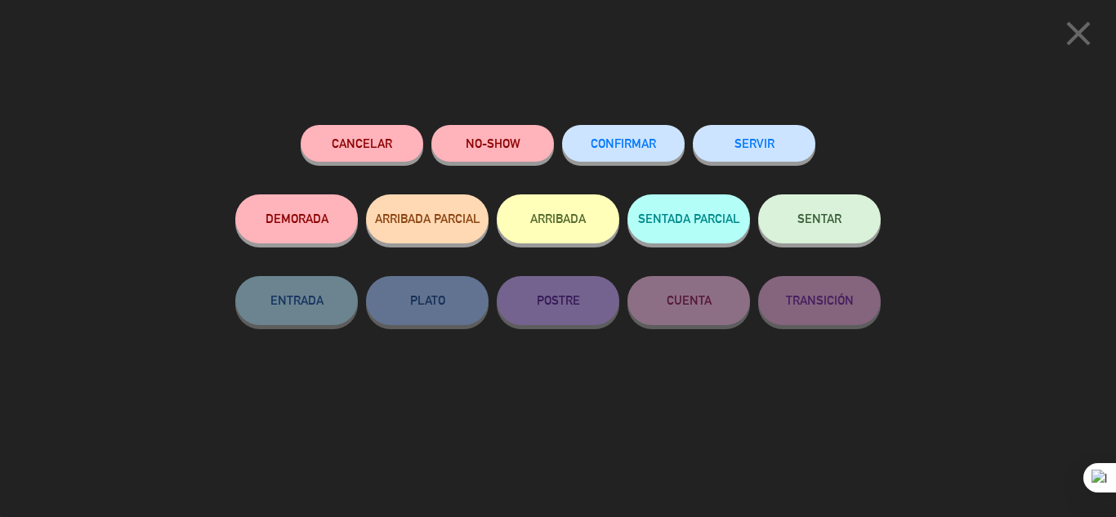
click at [774, 139] on button "SERVIR" at bounding box center [754, 143] width 123 height 37
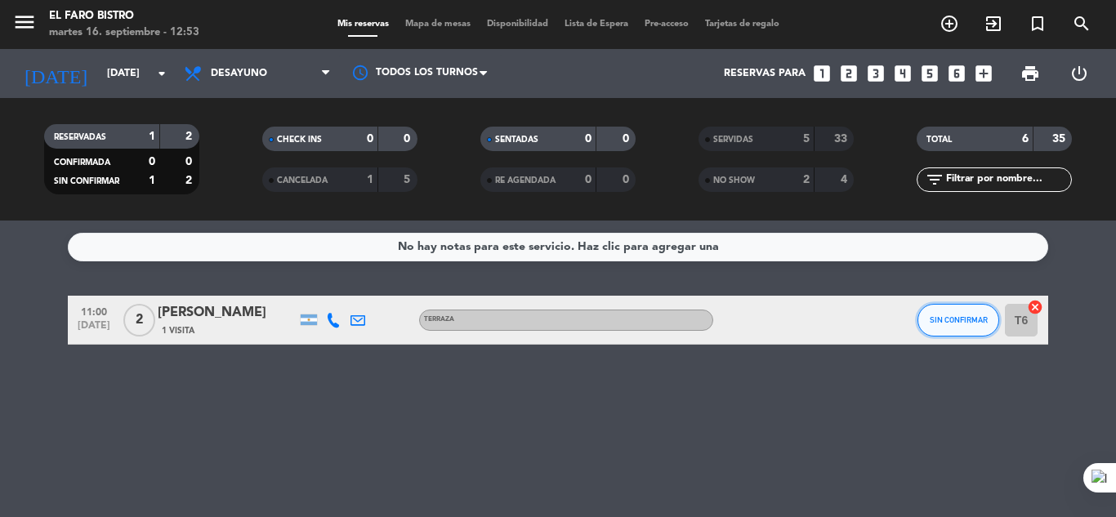
click at [966, 319] on span "SIN CONFIRMAR" at bounding box center [959, 319] width 58 height 9
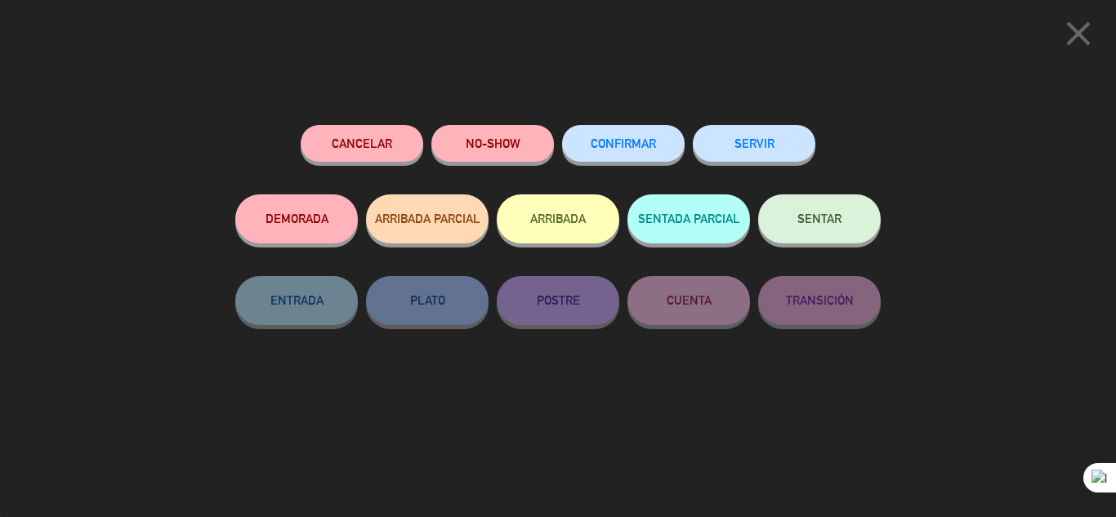
click at [749, 145] on button "SERVIR" at bounding box center [754, 143] width 123 height 37
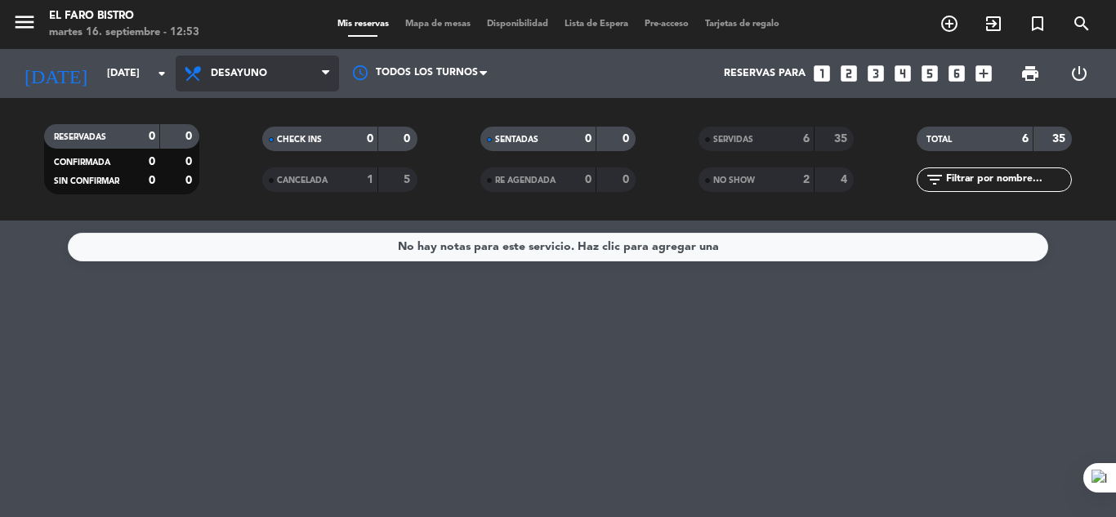
click at [328, 71] on icon at bounding box center [325, 73] width 7 height 13
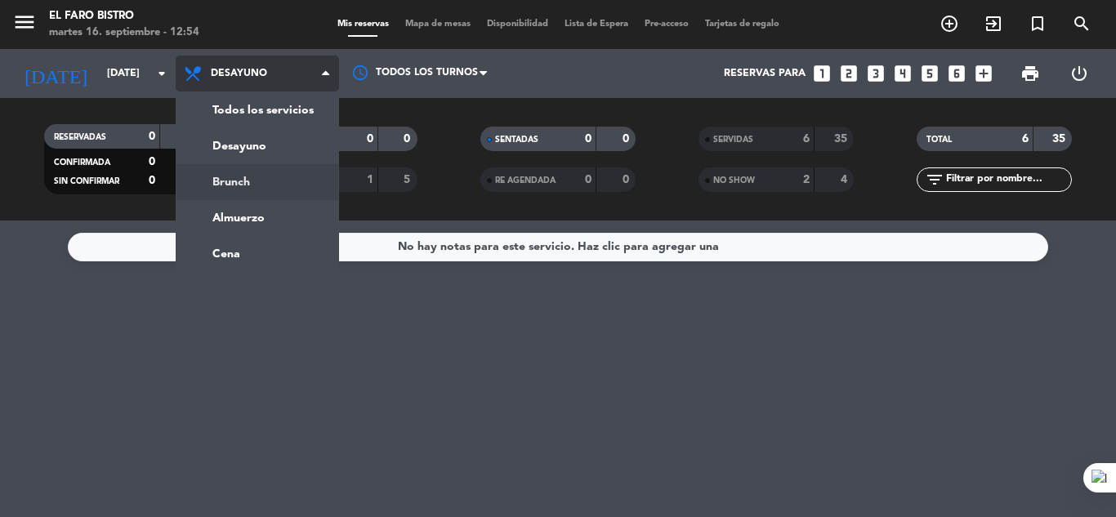
click at [245, 173] on div "menu El Faro Bistro [DATE] 16. septiembre - 12:54 Mis reservas Mapa de mesas Di…" at bounding box center [558, 110] width 1116 height 221
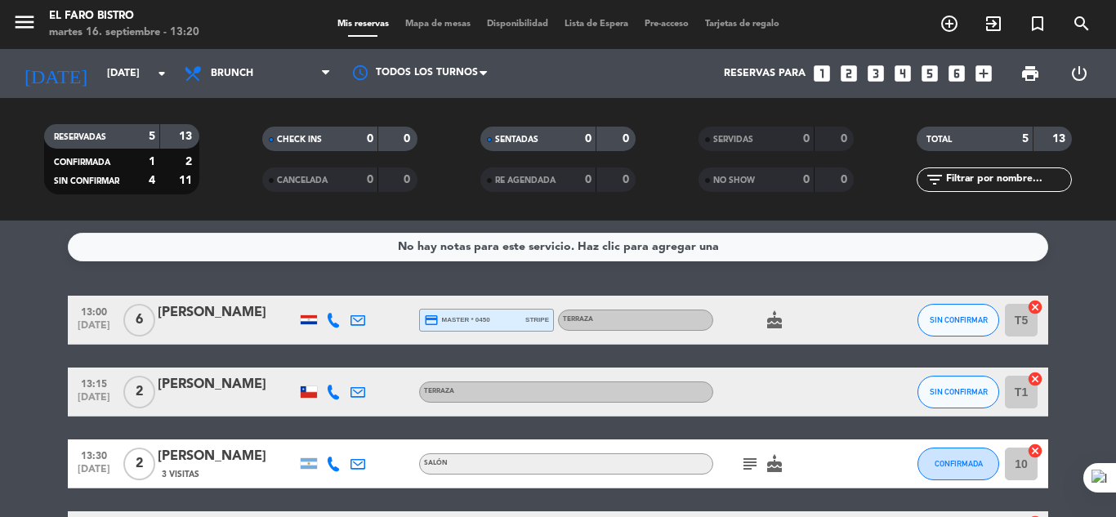
click at [774, 318] on icon "cake" at bounding box center [775, 320] width 20 height 20
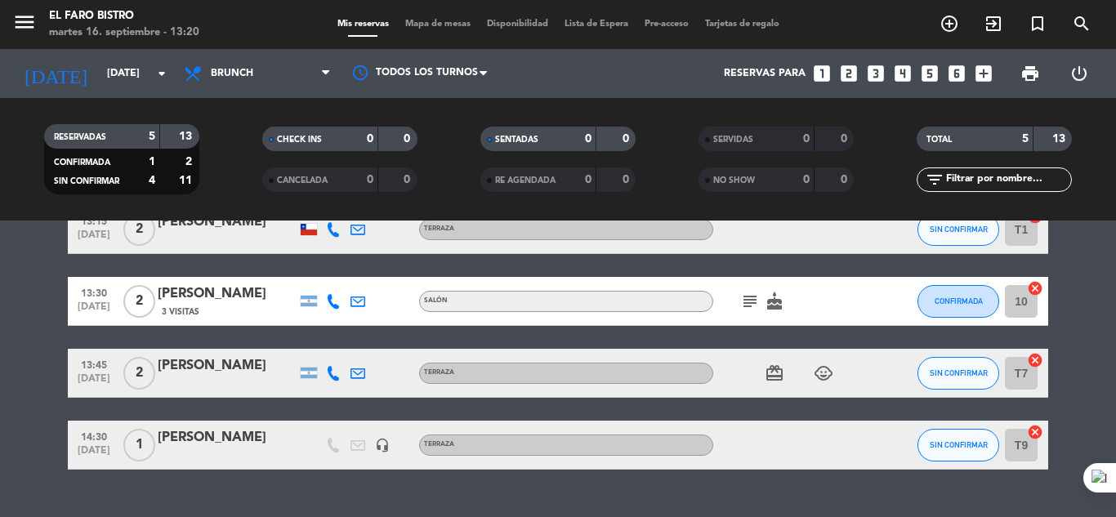
scroll to position [163, 0]
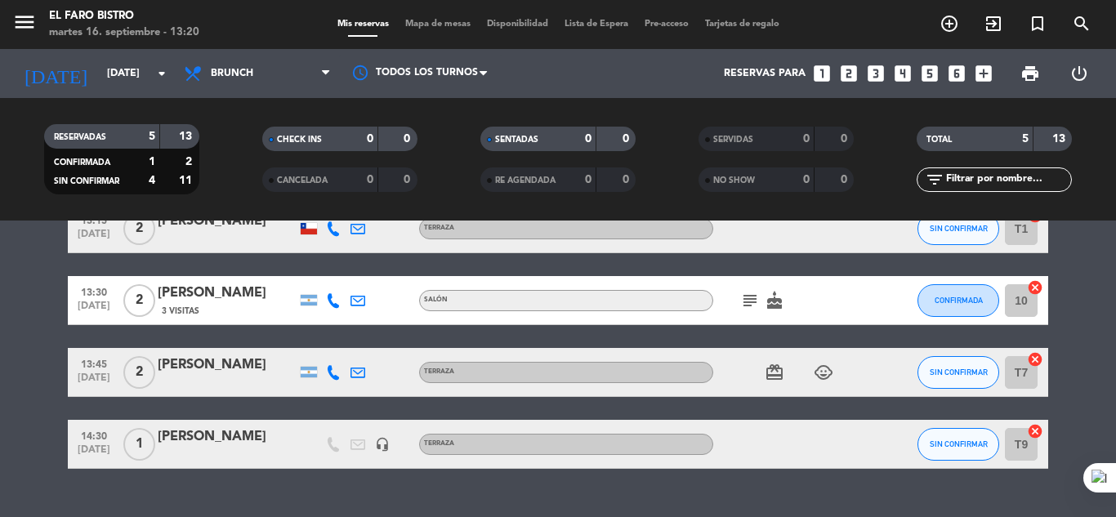
click at [751, 298] on icon "subject" at bounding box center [750, 301] width 20 height 20
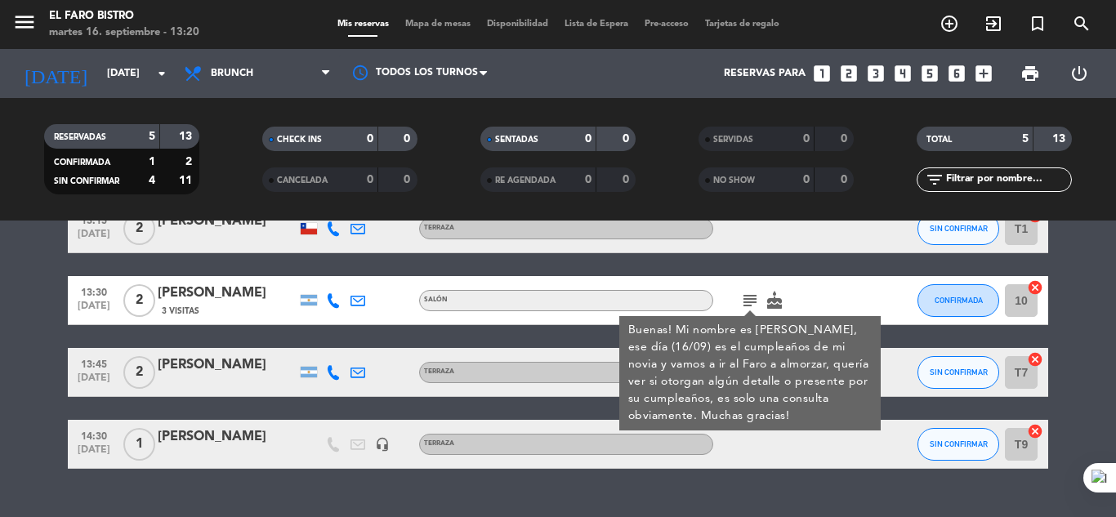
click at [801, 483] on div "No hay notas para este servicio. Haz clic para agregar una 13:00 [DATE] 6 [PERS…" at bounding box center [558, 369] width 1116 height 297
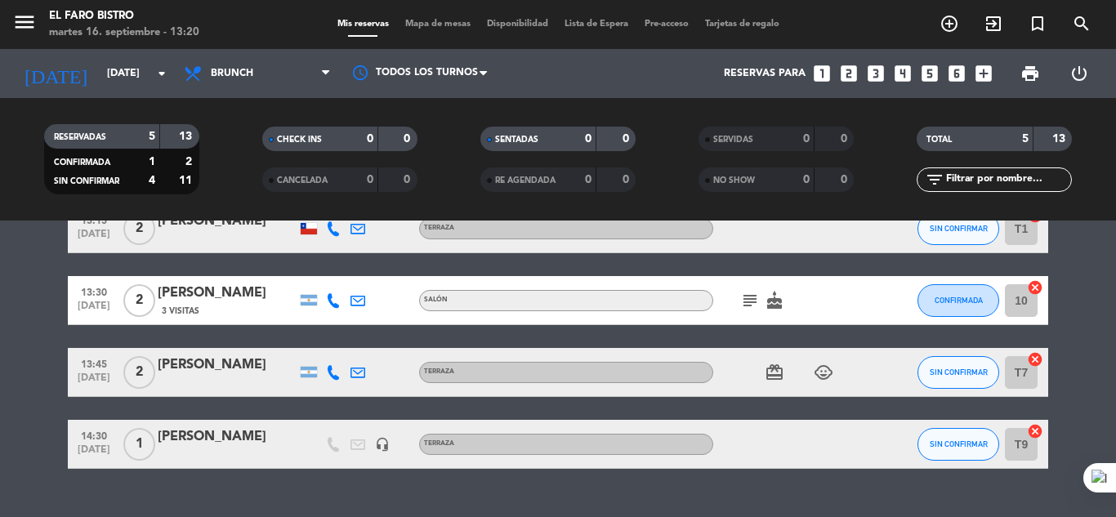
click at [778, 368] on icon "card_giftcard" at bounding box center [775, 373] width 20 height 20
click at [766, 486] on div "No hay notas para este servicio. Haz clic para agregar una 13:00 [DATE] 6 [PERS…" at bounding box center [558, 369] width 1116 height 297
click at [324, 69] on icon at bounding box center [325, 73] width 7 height 13
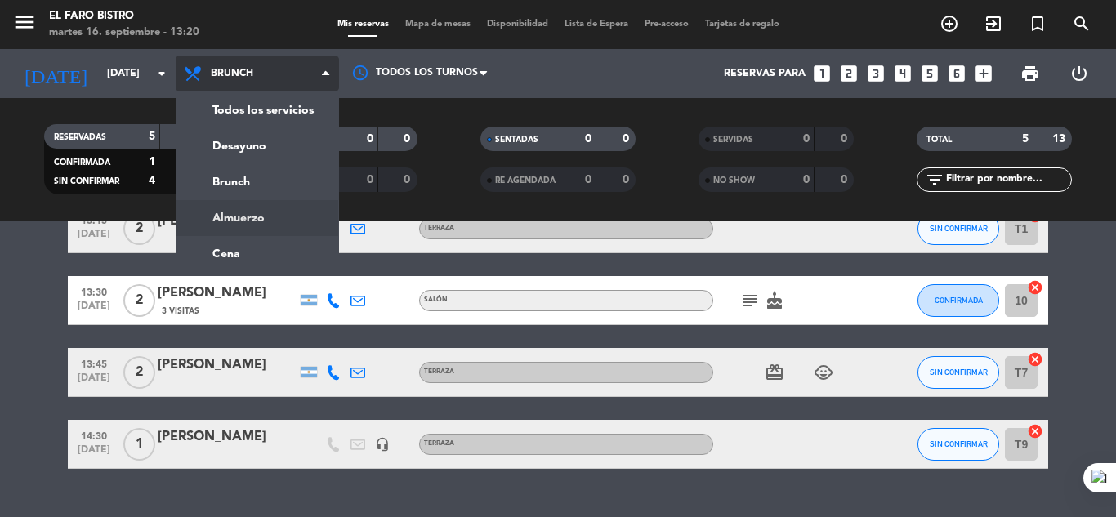
click at [241, 214] on div "menu El Faro Bistro [DATE] 16. septiembre - 13:20 Mis reservas Mapa de mesas Di…" at bounding box center [558, 110] width 1116 height 221
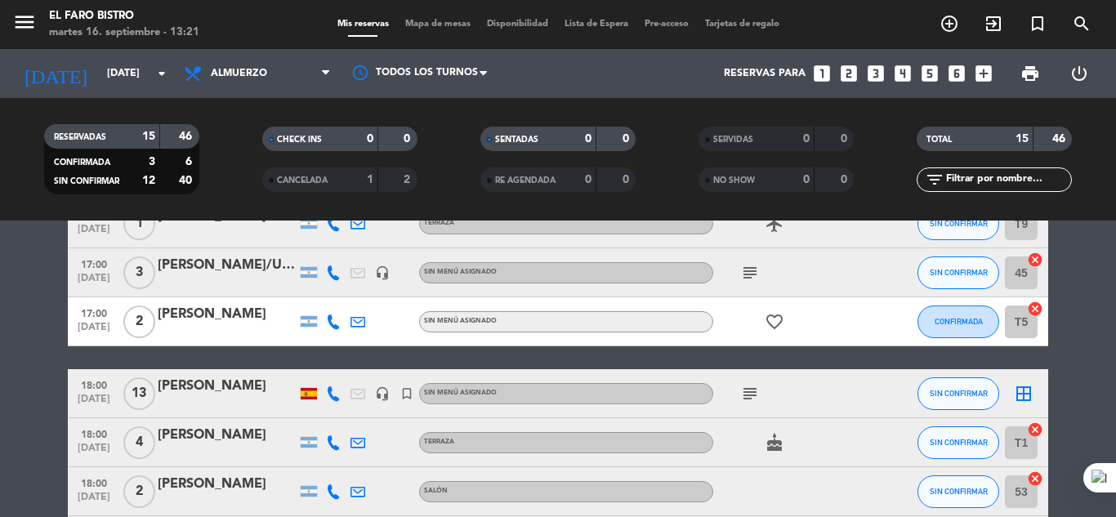
scroll to position [56, 0]
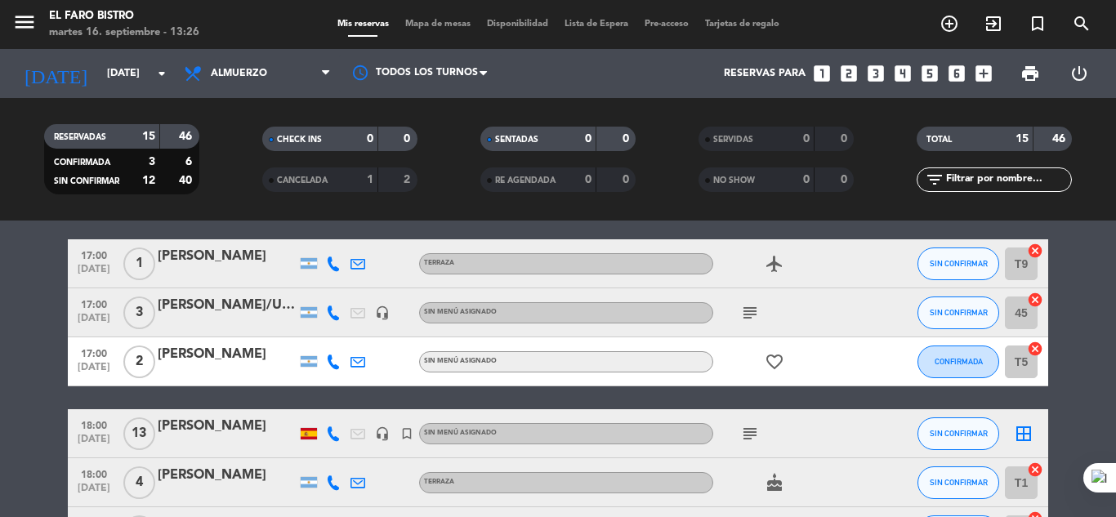
click at [528, 84] on div "Reservas para looks_one looks_two looks_3 looks_4 looks_5 looks_6 add_box" at bounding box center [754, 73] width 492 height 49
click at [149, 439] on span "13" at bounding box center [139, 433] width 32 height 33
click at [324, 71] on icon at bounding box center [325, 73] width 7 height 13
click at [252, 175] on div "menu El Faro Bistro [DATE] 16. septiembre - 13:26 Mis reservas Mapa de mesas Di…" at bounding box center [558, 110] width 1116 height 221
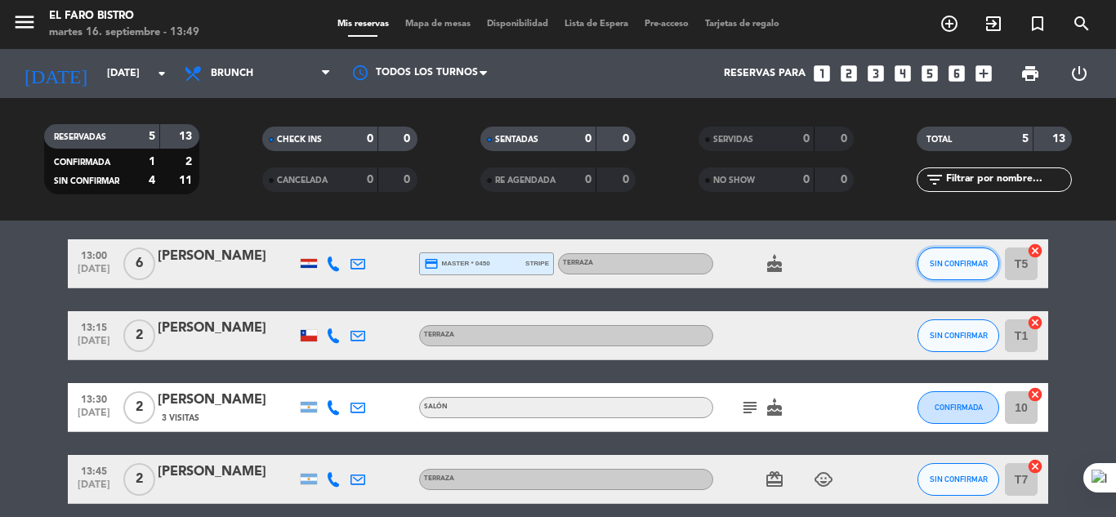
click at [964, 265] on span "SIN CONFIRMAR" at bounding box center [959, 263] width 58 height 9
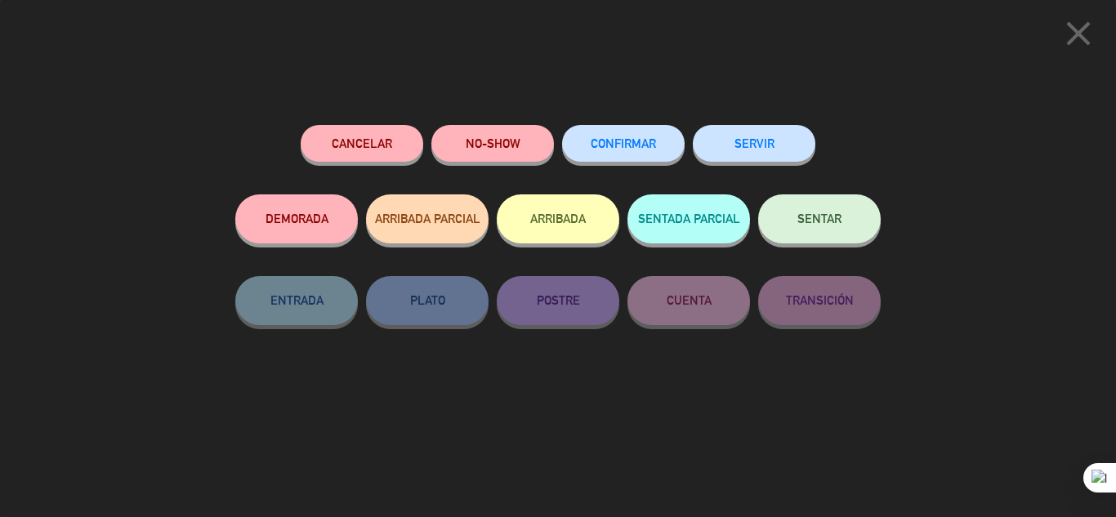
click at [822, 208] on button "SENTAR" at bounding box center [819, 218] width 123 height 49
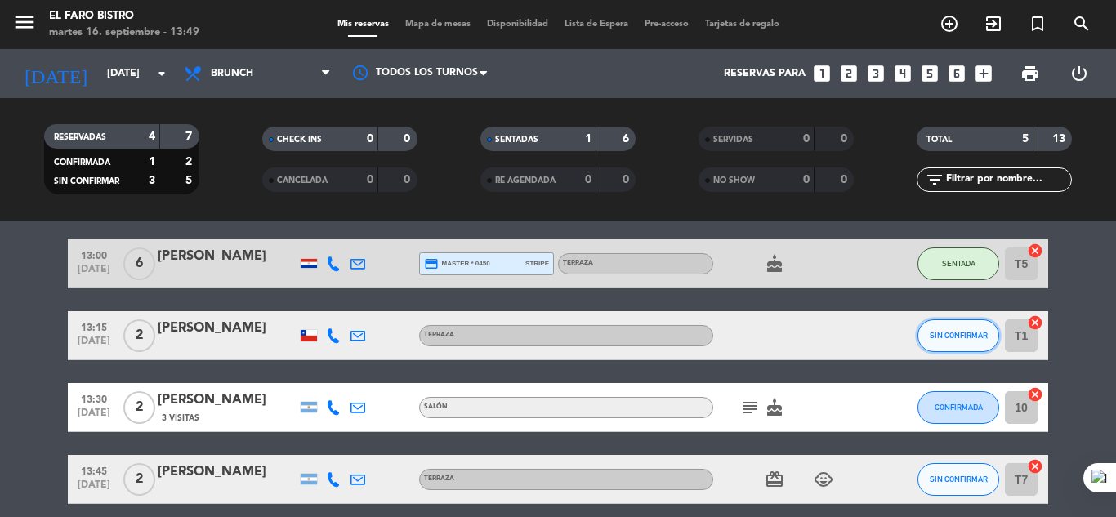
click at [956, 333] on span "SIN CONFIRMAR" at bounding box center [959, 335] width 58 height 9
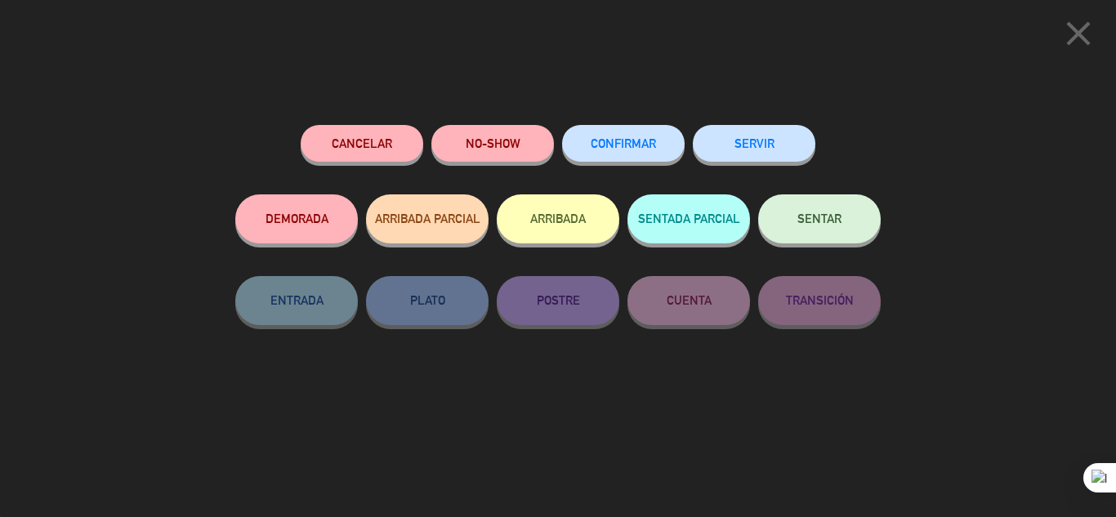
click at [801, 221] on span "SENTAR" at bounding box center [819, 219] width 44 height 14
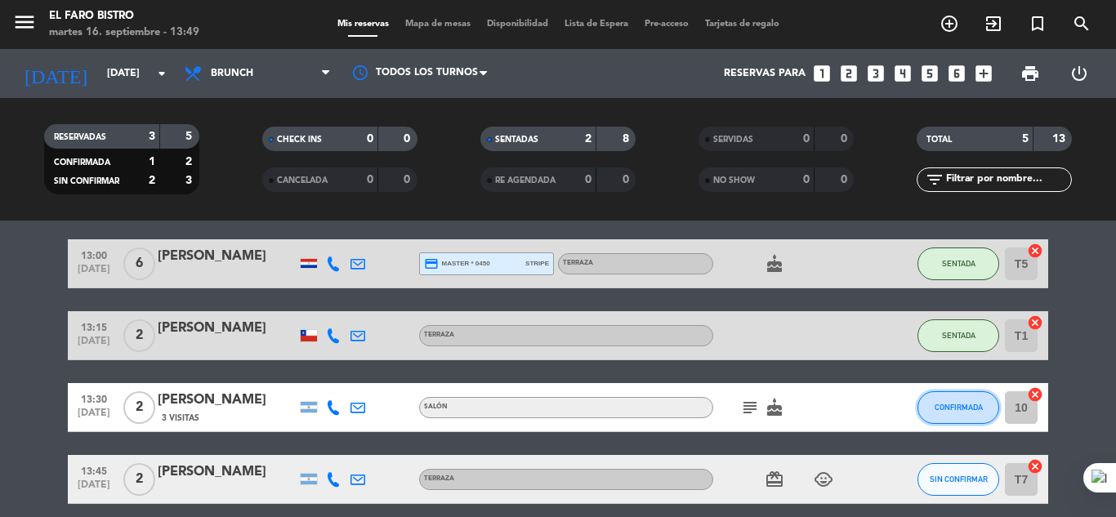
click at [960, 404] on span "CONFIRMADA" at bounding box center [958, 407] width 48 height 9
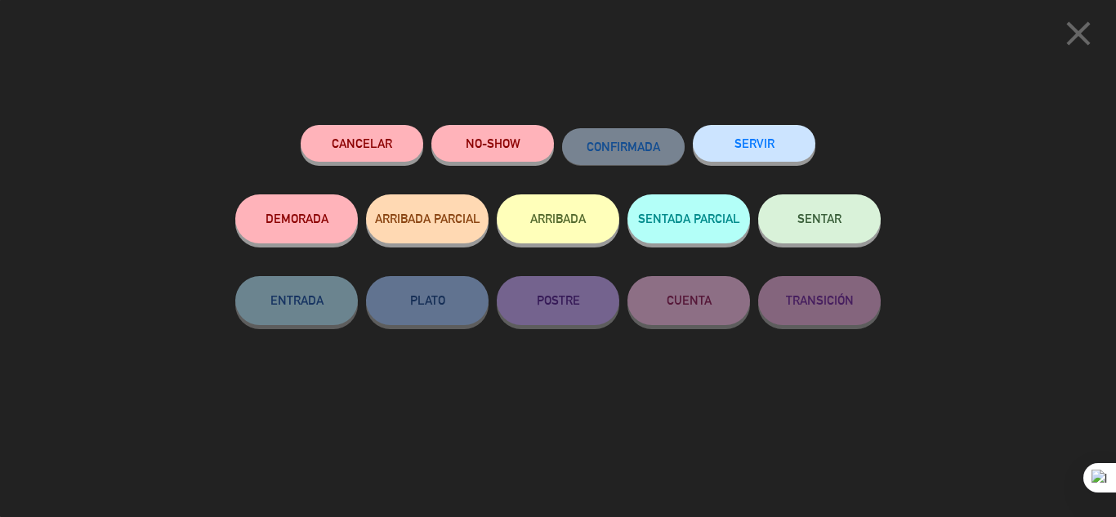
click at [823, 216] on span "SENTAR" at bounding box center [819, 219] width 44 height 14
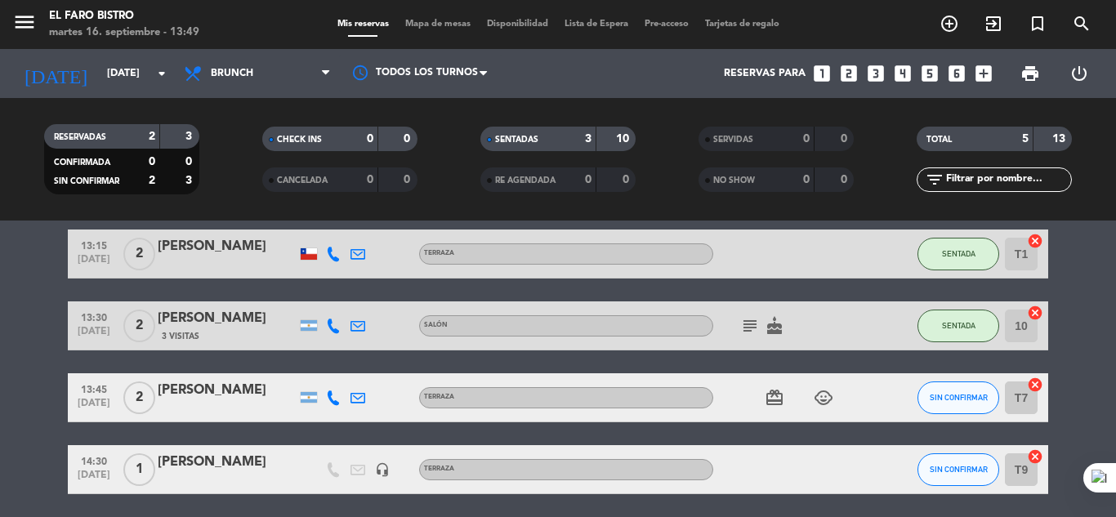
scroll to position [197, 0]
